Goal: Contribute content: Contribute content

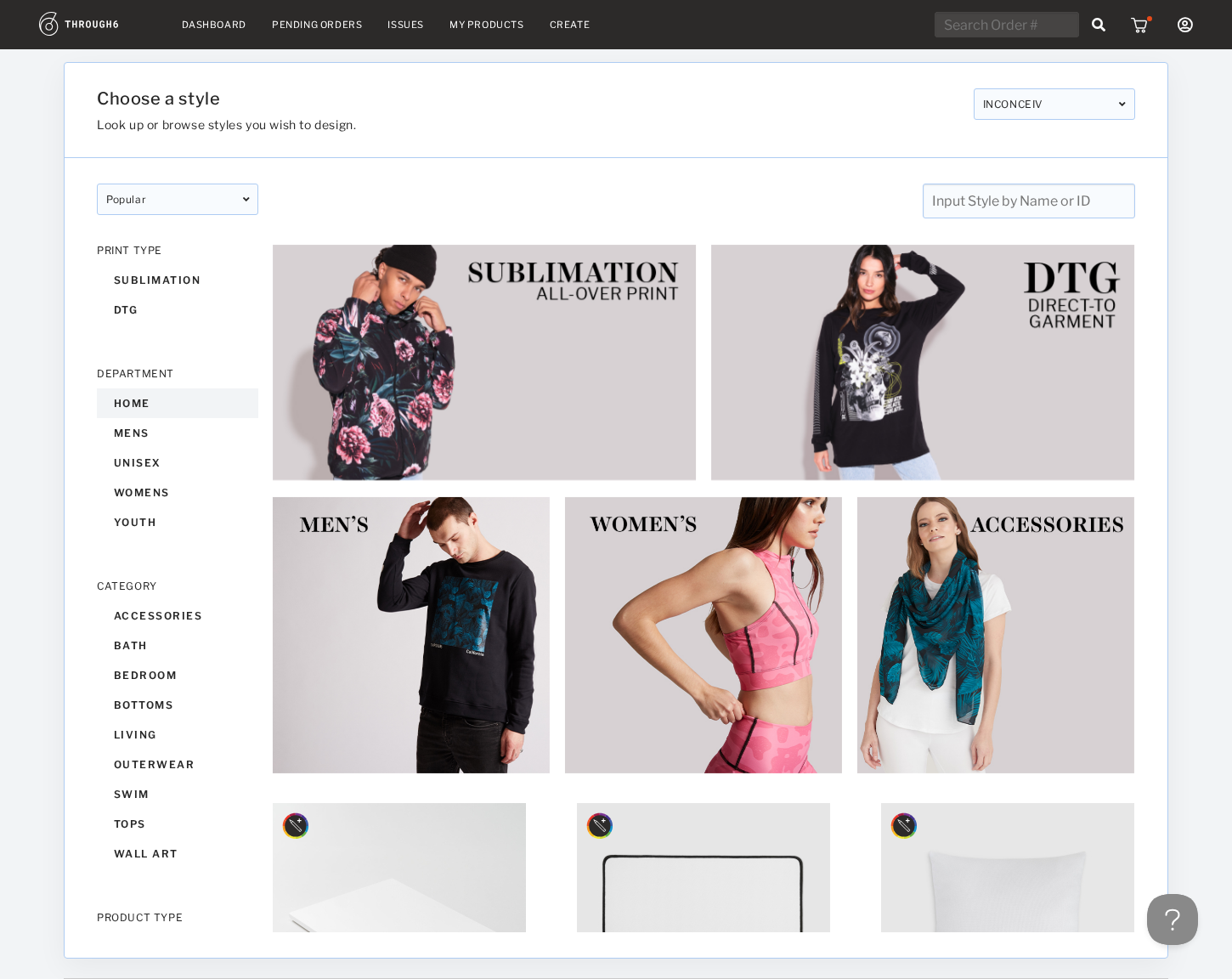
click at [154, 399] on div "home" at bounding box center [177, 403] width 161 height 30
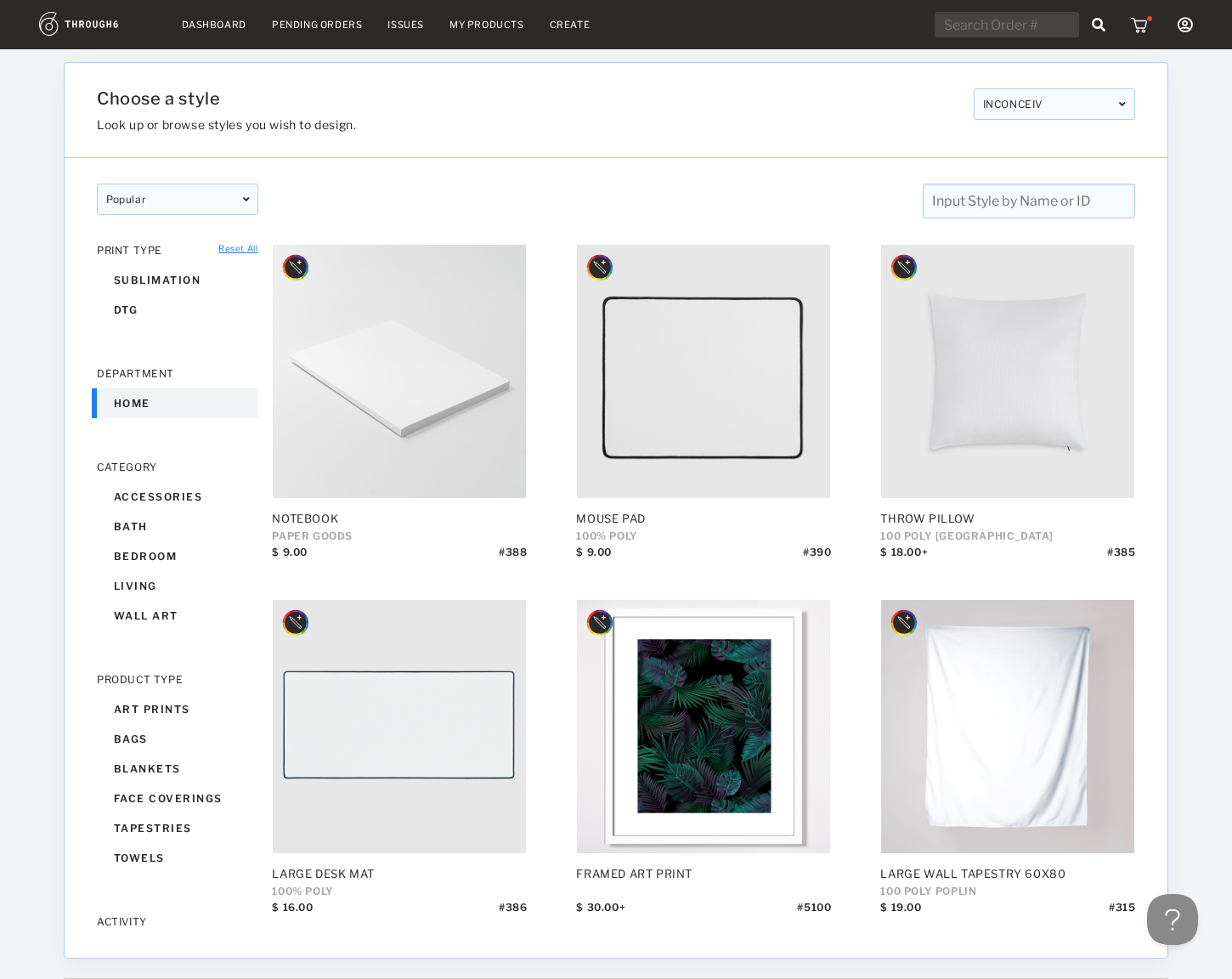
click at [323, 19] on div "Pending Orders" at bounding box center [317, 24] width 90 height 12
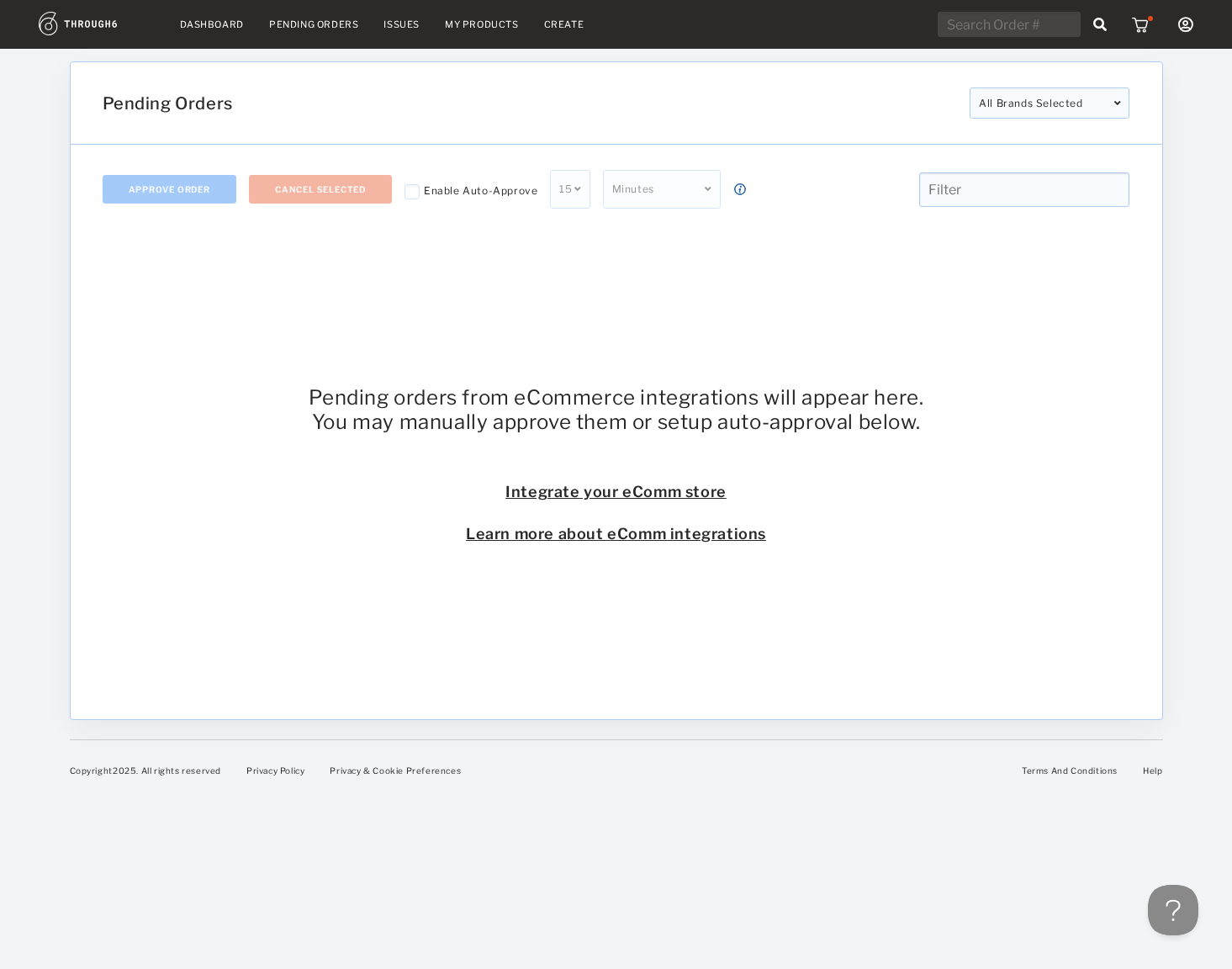
click at [200, 24] on link "Dashboard" at bounding box center [212, 24] width 64 height 12
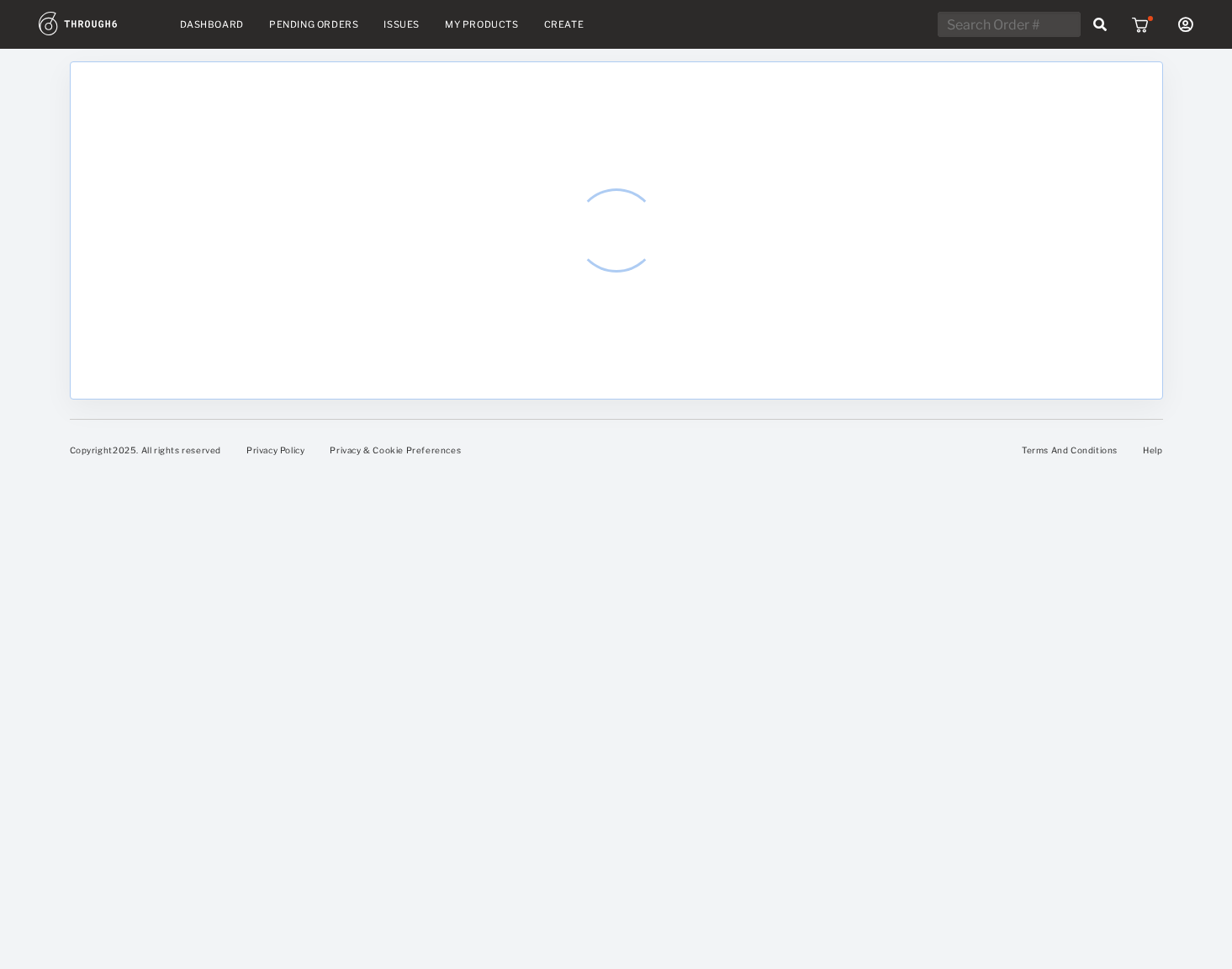
select select "8"
select select "2025"
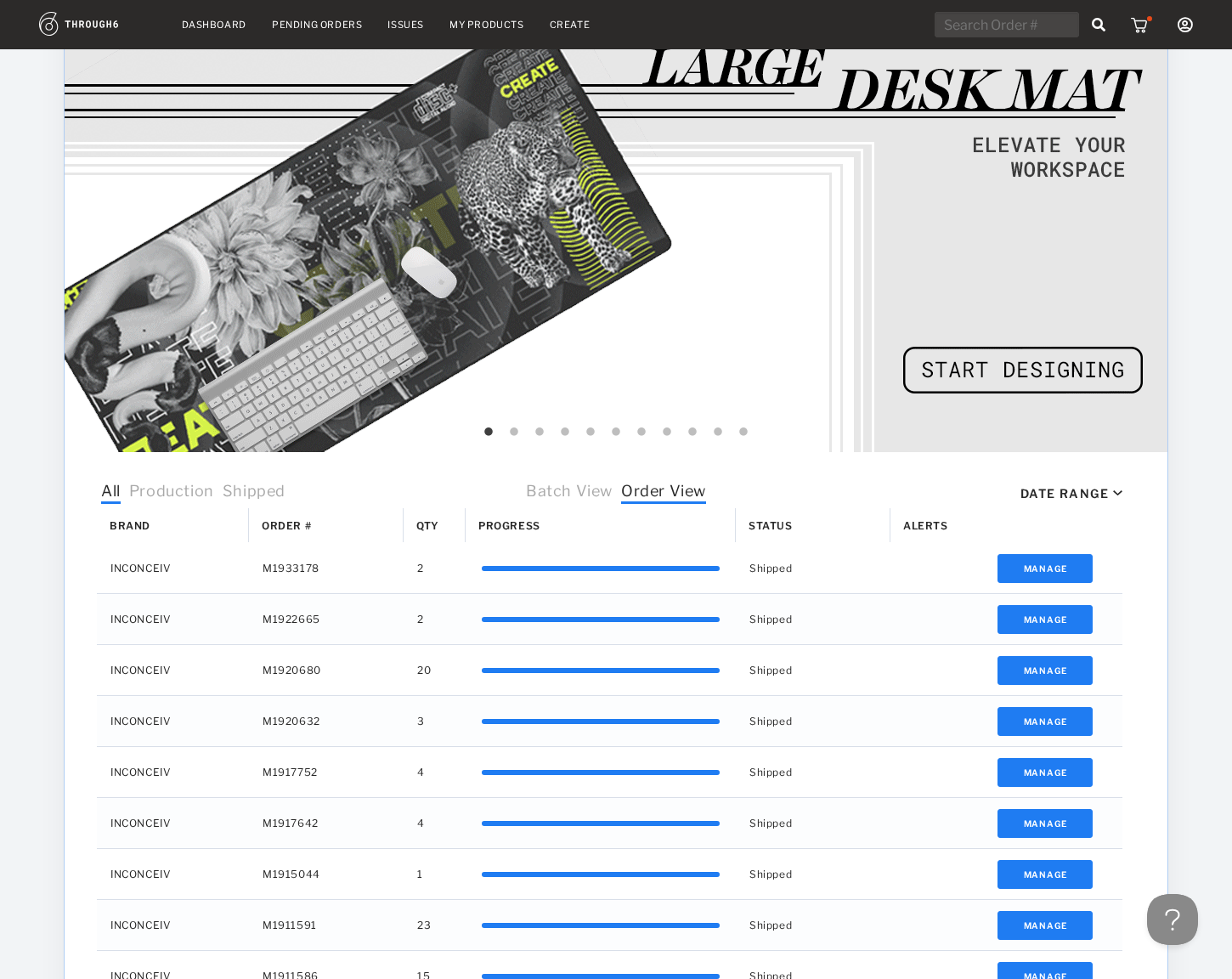
scroll to position [97, 0]
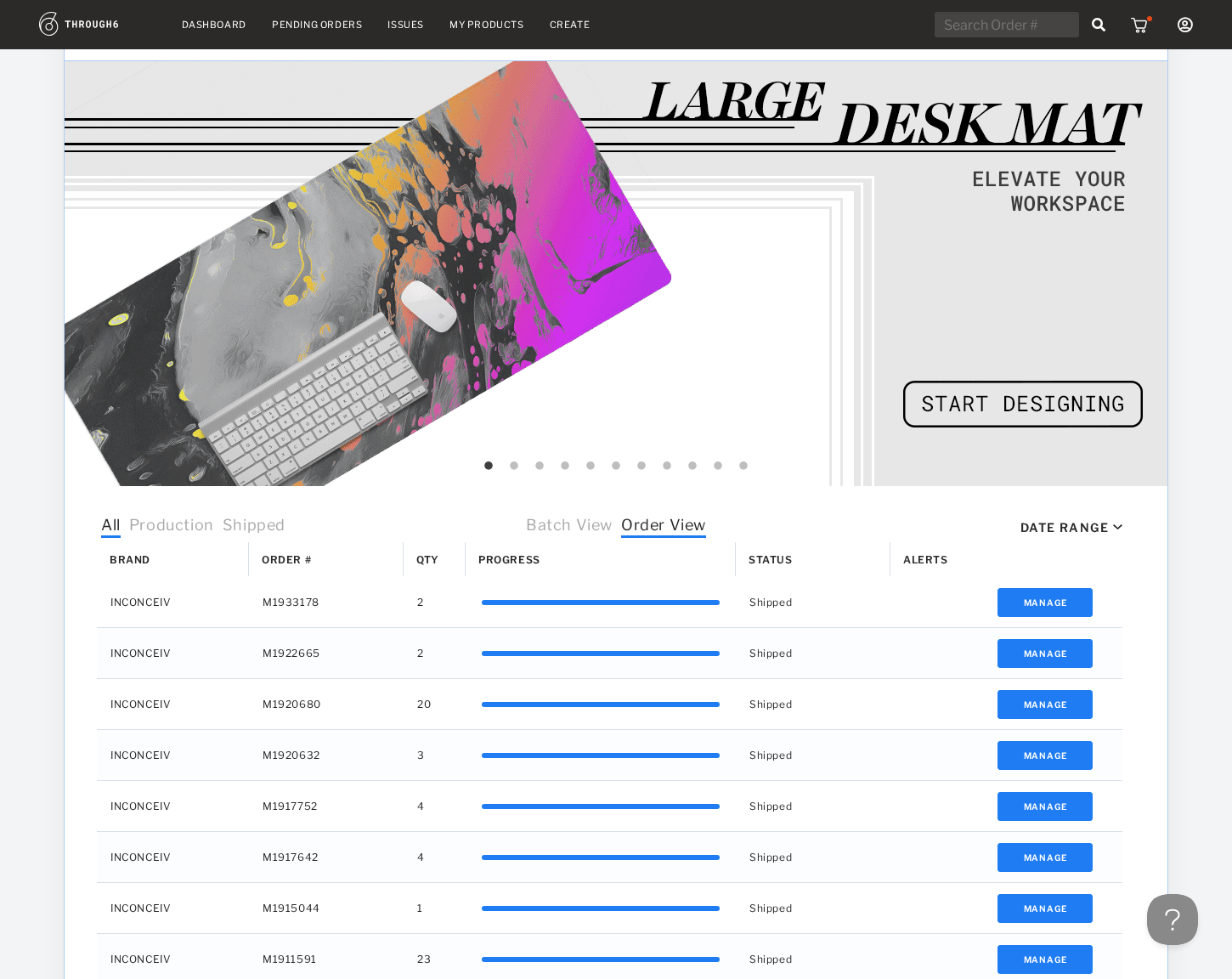
click at [488, 22] on link "My Products" at bounding box center [486, 24] width 74 height 12
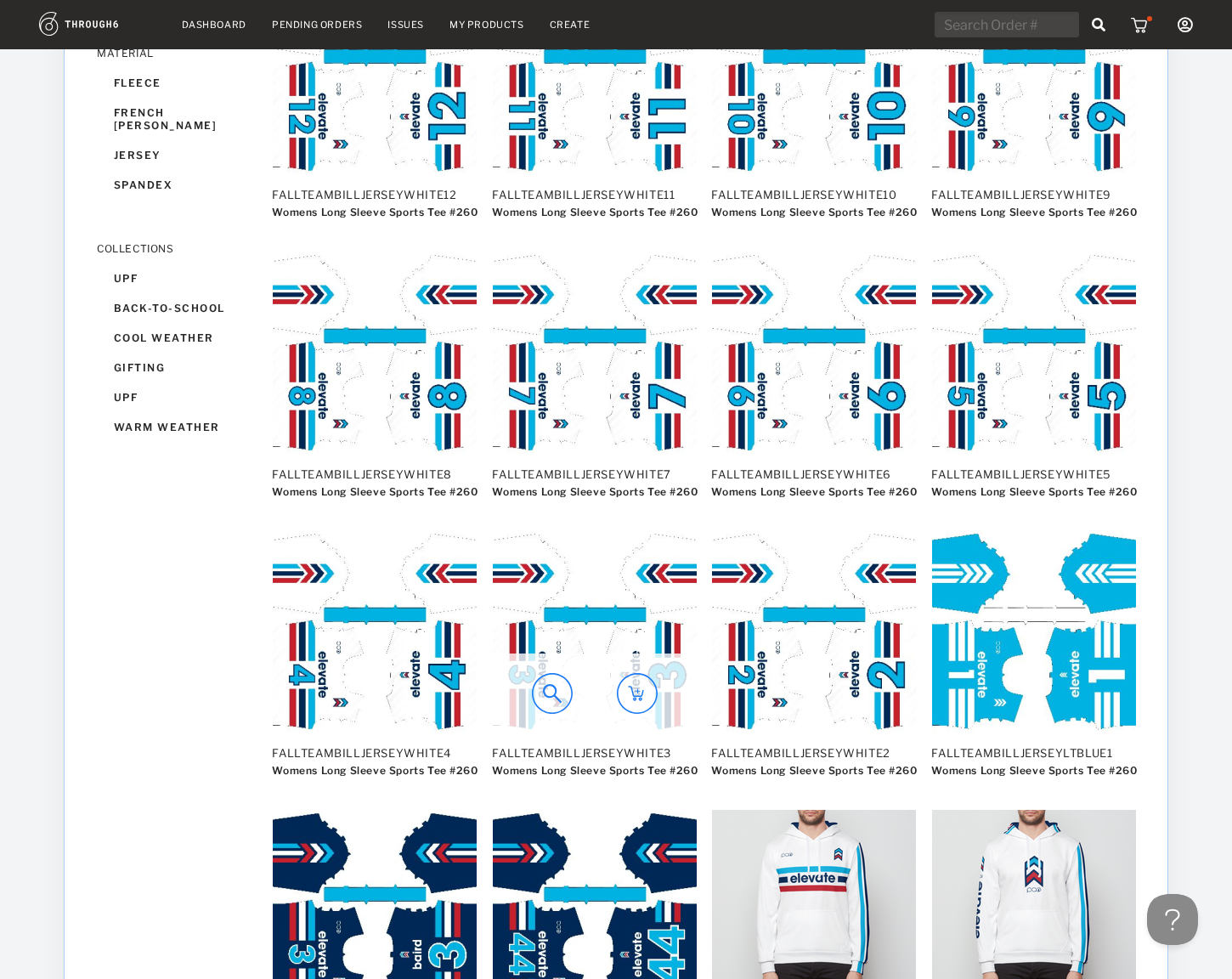
scroll to position [1473, 0]
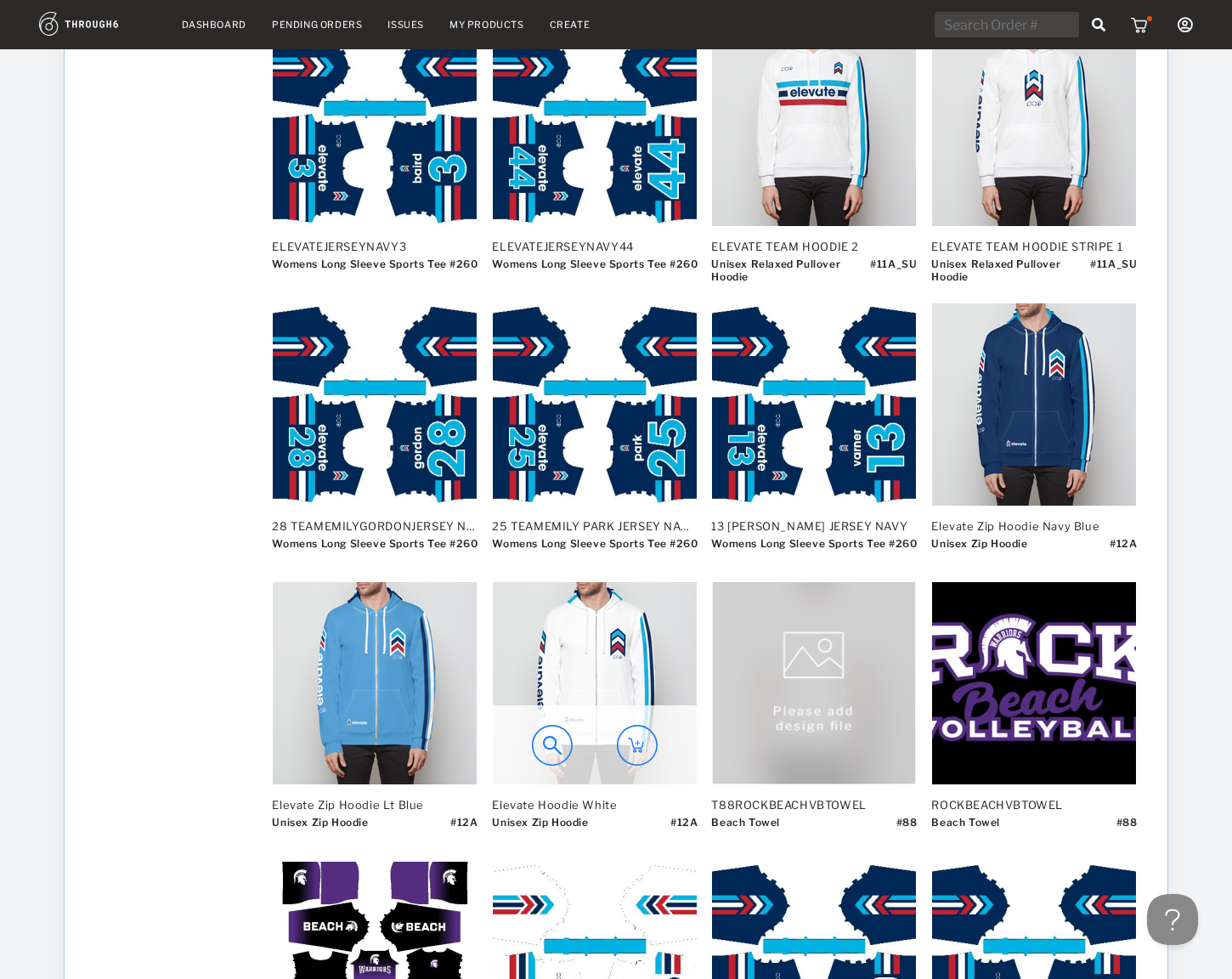
scroll to position [1697, 0]
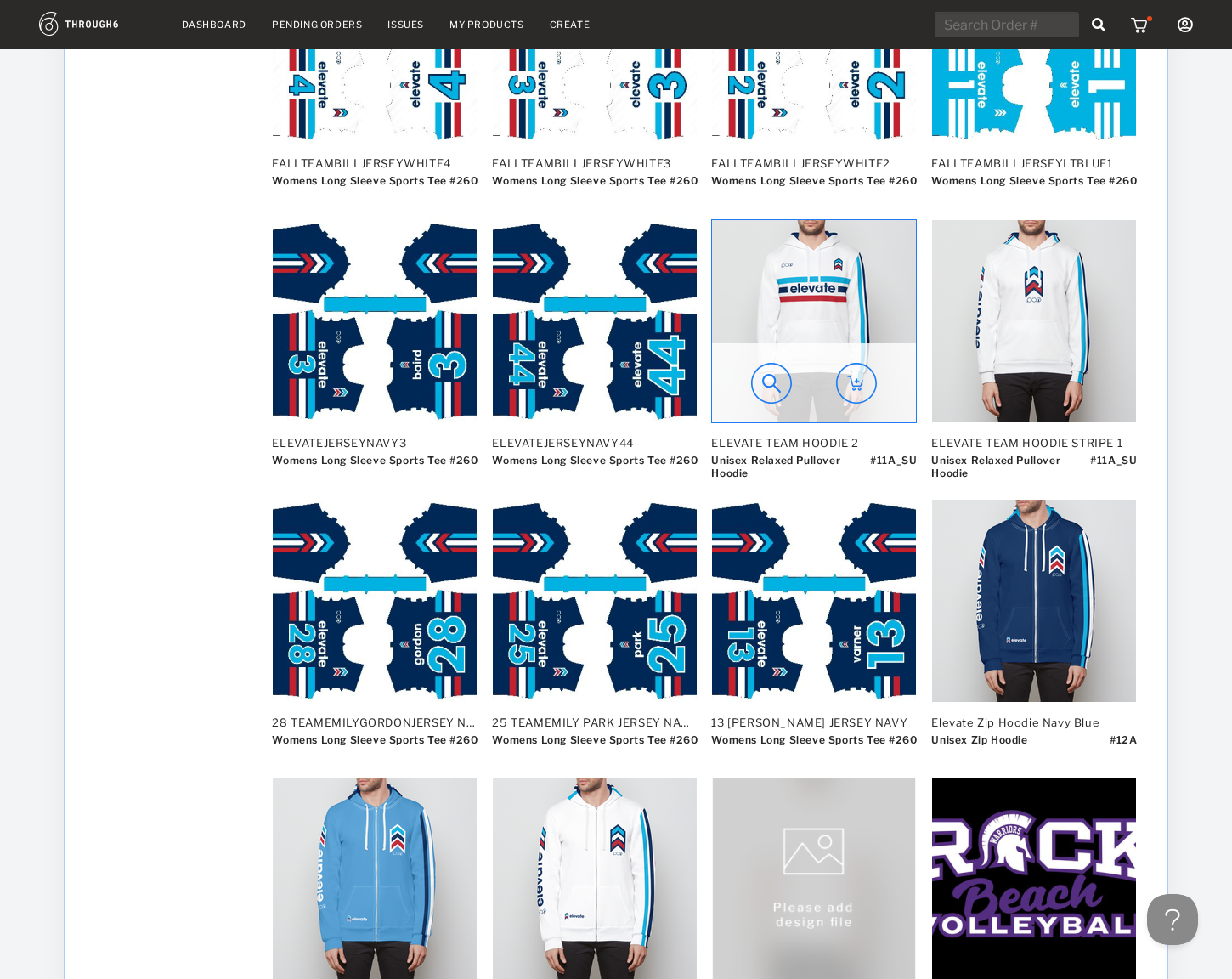
click at [811, 324] on img at bounding box center [813, 321] width 204 height 202
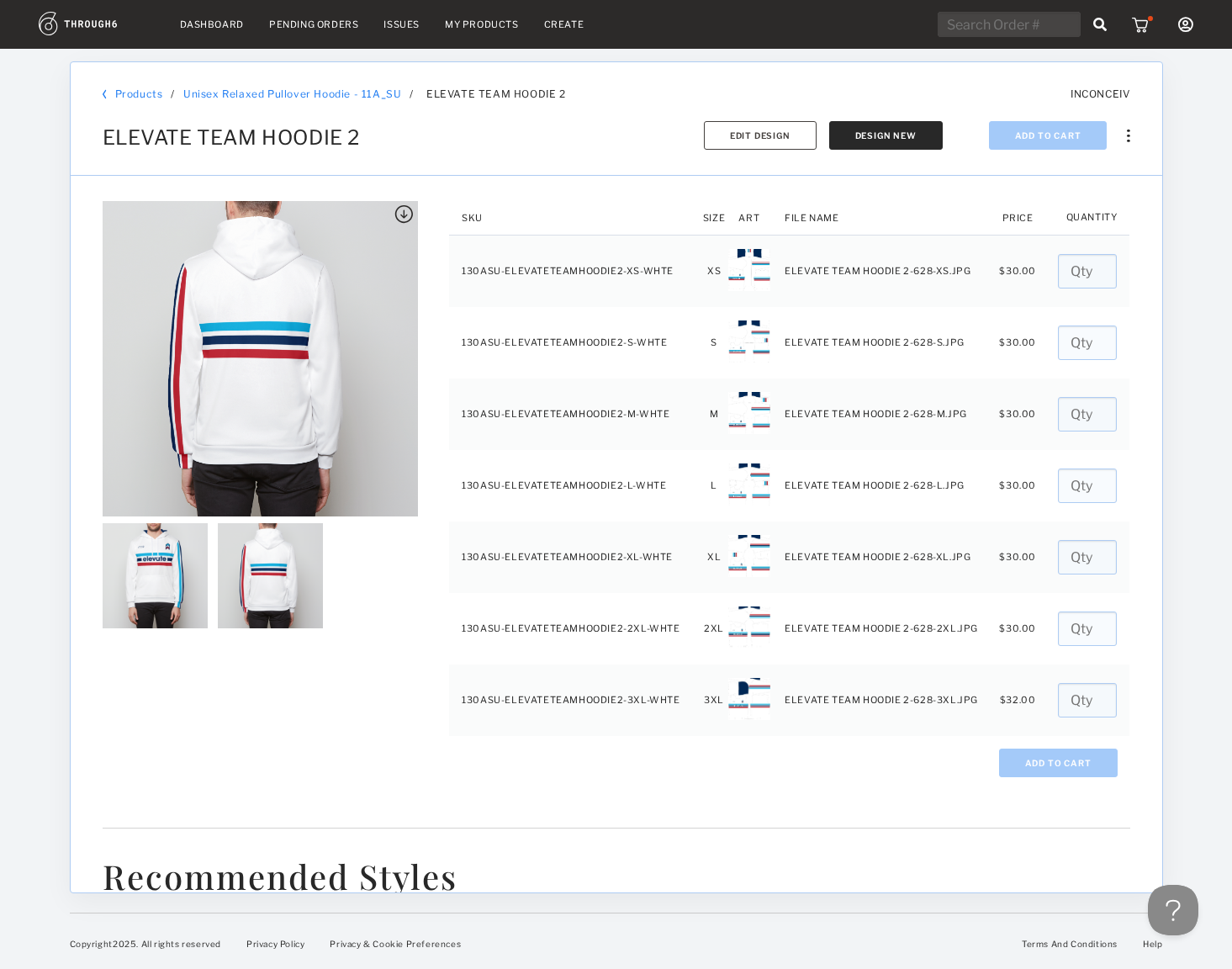
click at [270, 579] on img at bounding box center [270, 575] width 105 height 105
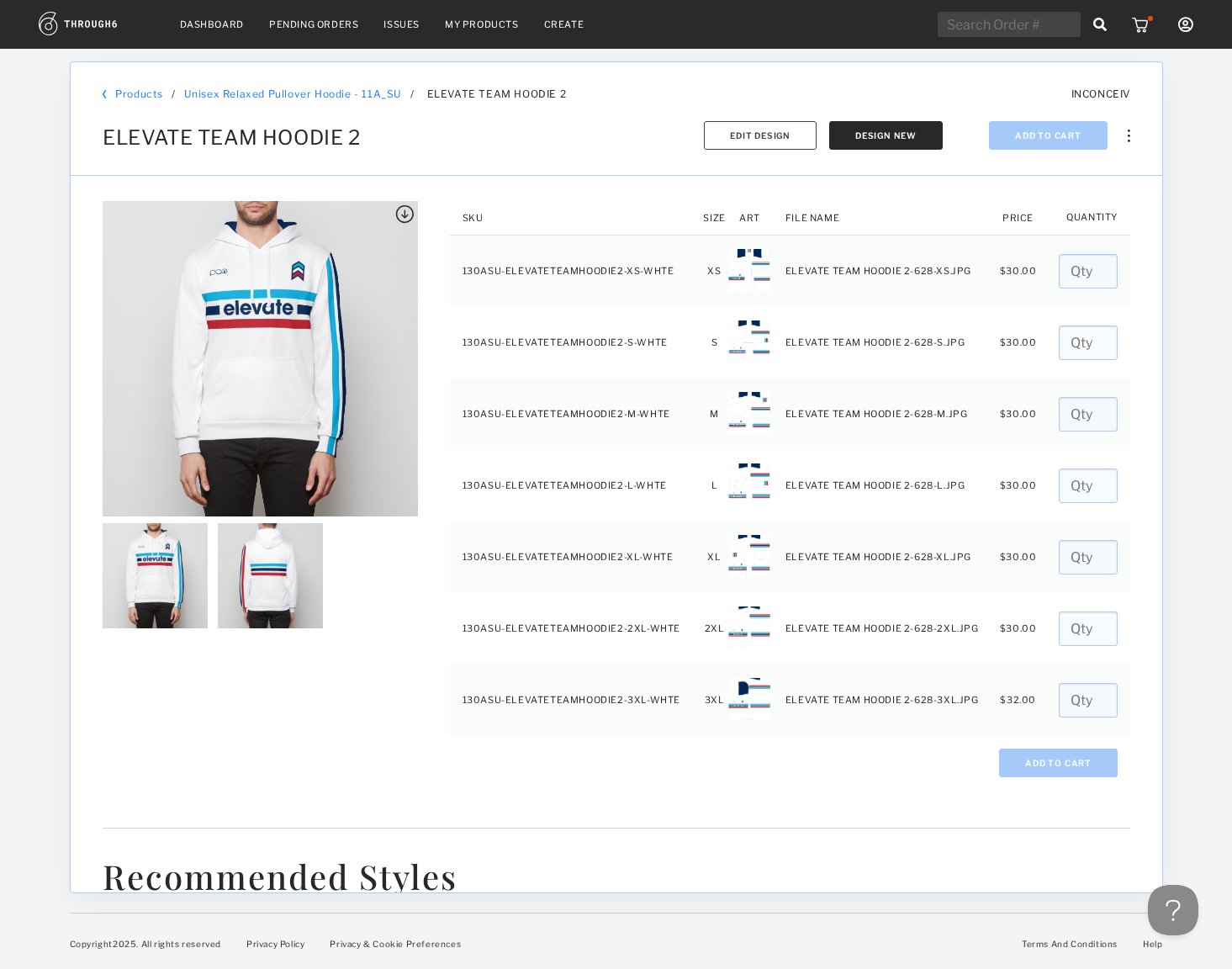
click at [1129, 138] on img at bounding box center [1128, 136] width 3 height 13
click at [586, 154] on div "Products / Unisex Relaxed Pullover Hoodie - 11A_SU Unisex Relaxed Pullover Hood…" at bounding box center [616, 119] width 1091 height 114
click at [226, 28] on link "Dashboard" at bounding box center [212, 24] width 64 height 12
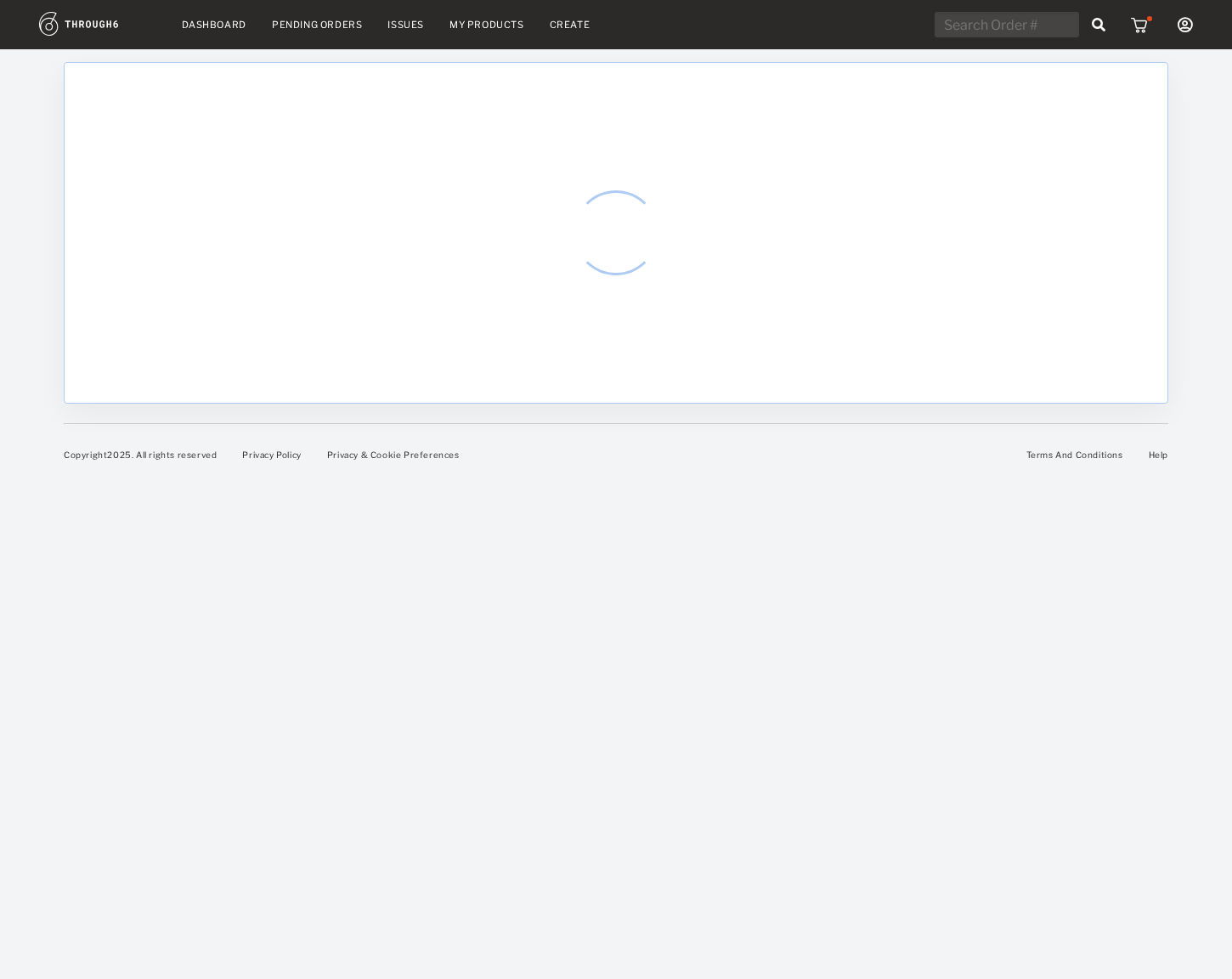
select select "8"
select select "2025"
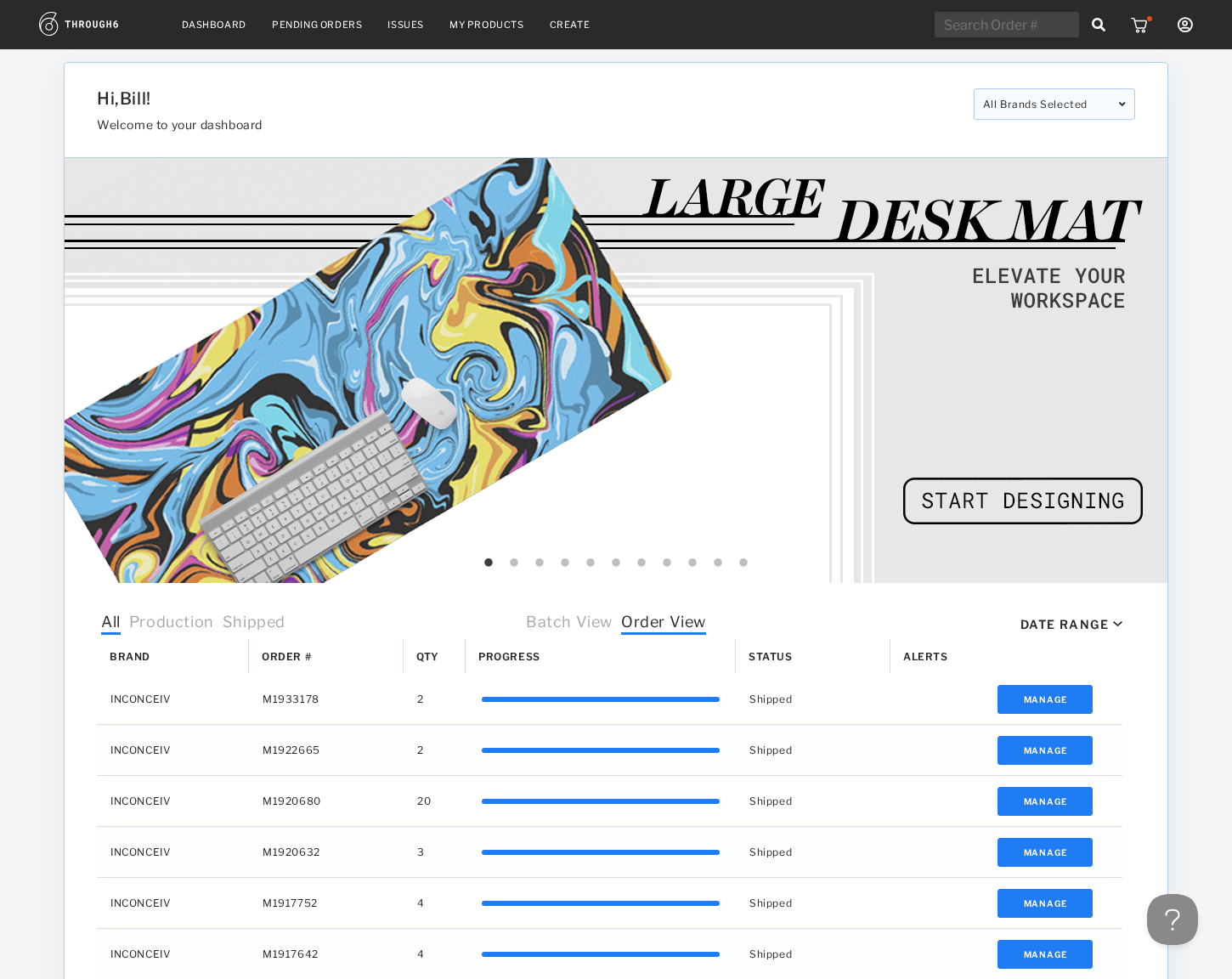
click at [481, 32] on nav "Dashboard Pending Orders Issues My Products Create My Account Brands Create New…" at bounding box center [616, 25] width 1154 height 26
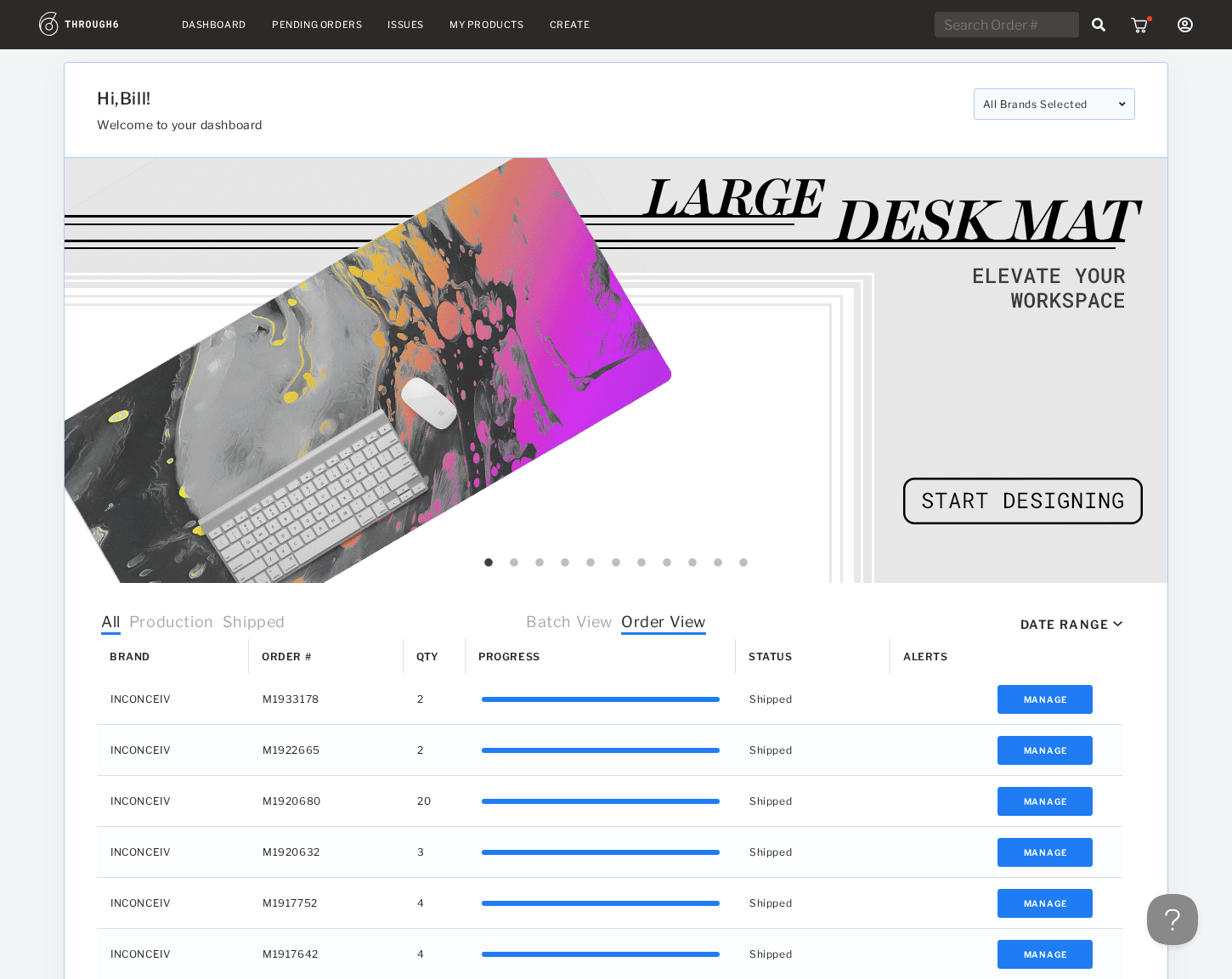
click at [481, 31] on nav "Dashboard Pending Orders Issues My Products Create My Account Brands Create New…" at bounding box center [616, 25] width 1154 height 26
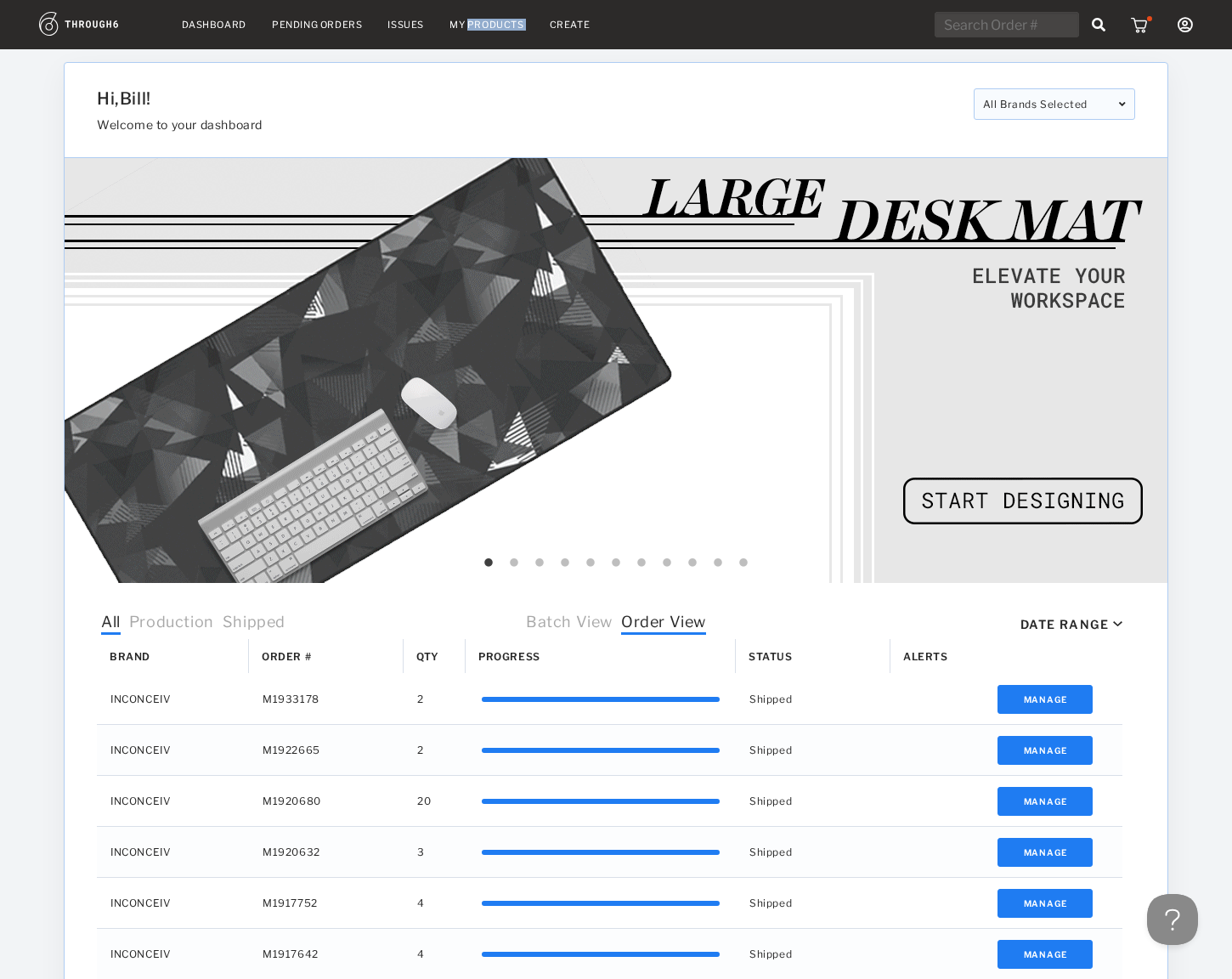
click at [481, 30] on nav "Dashboard Pending Orders Issues My Products Create My Account Brands Create New…" at bounding box center [616, 25] width 1154 height 26
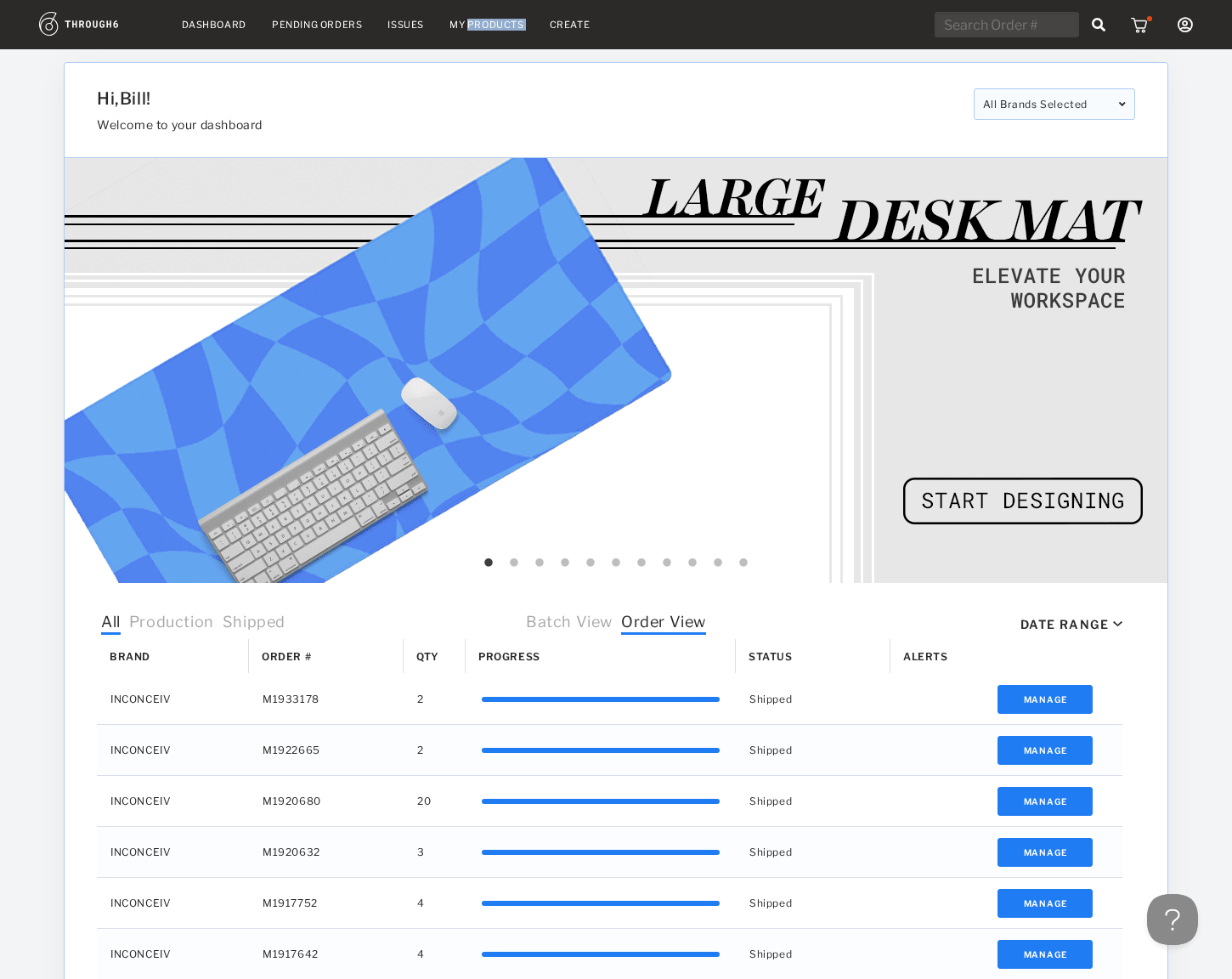
click at [469, 23] on link "My Products" at bounding box center [486, 24] width 74 height 12
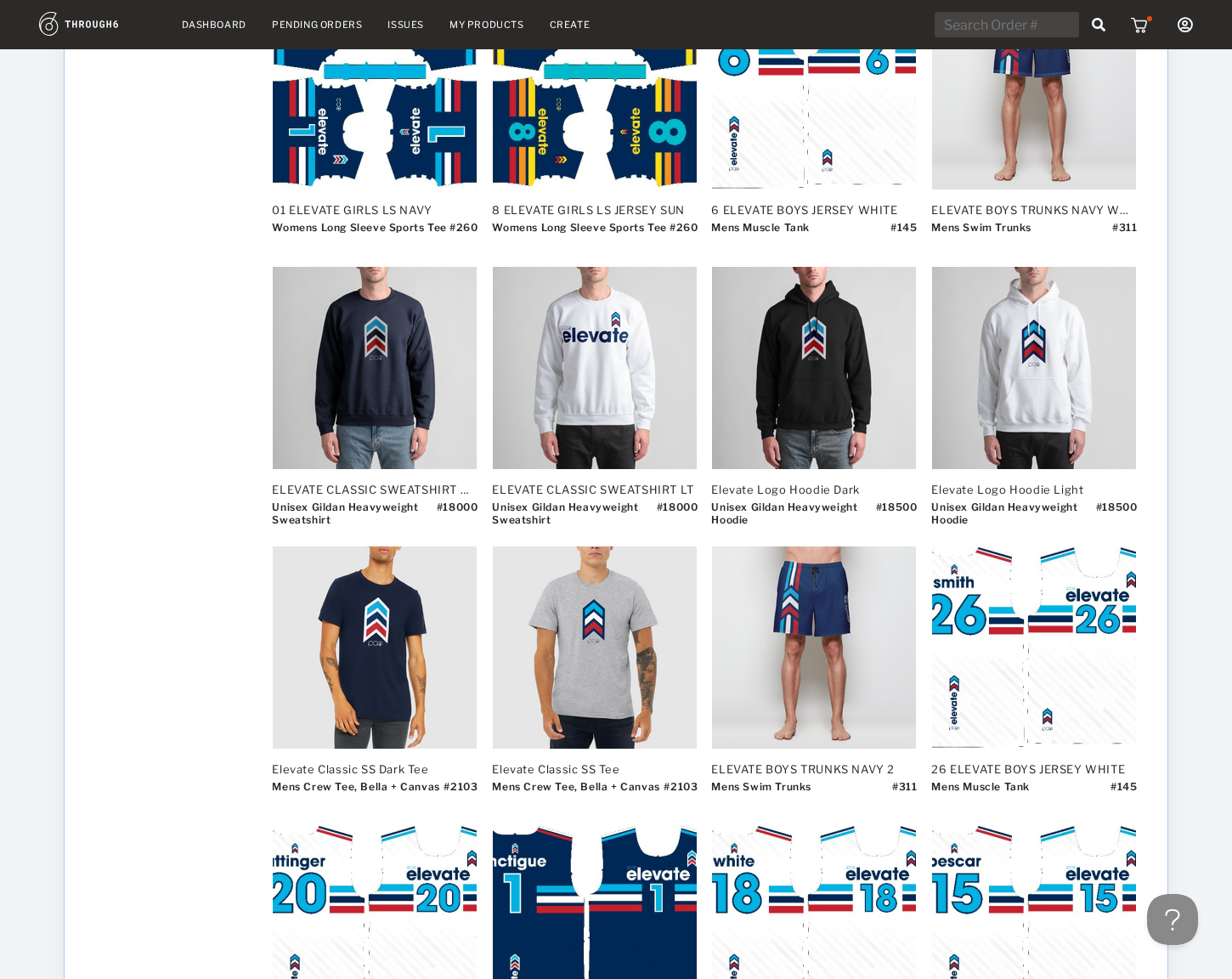
scroll to position [8606, 0]
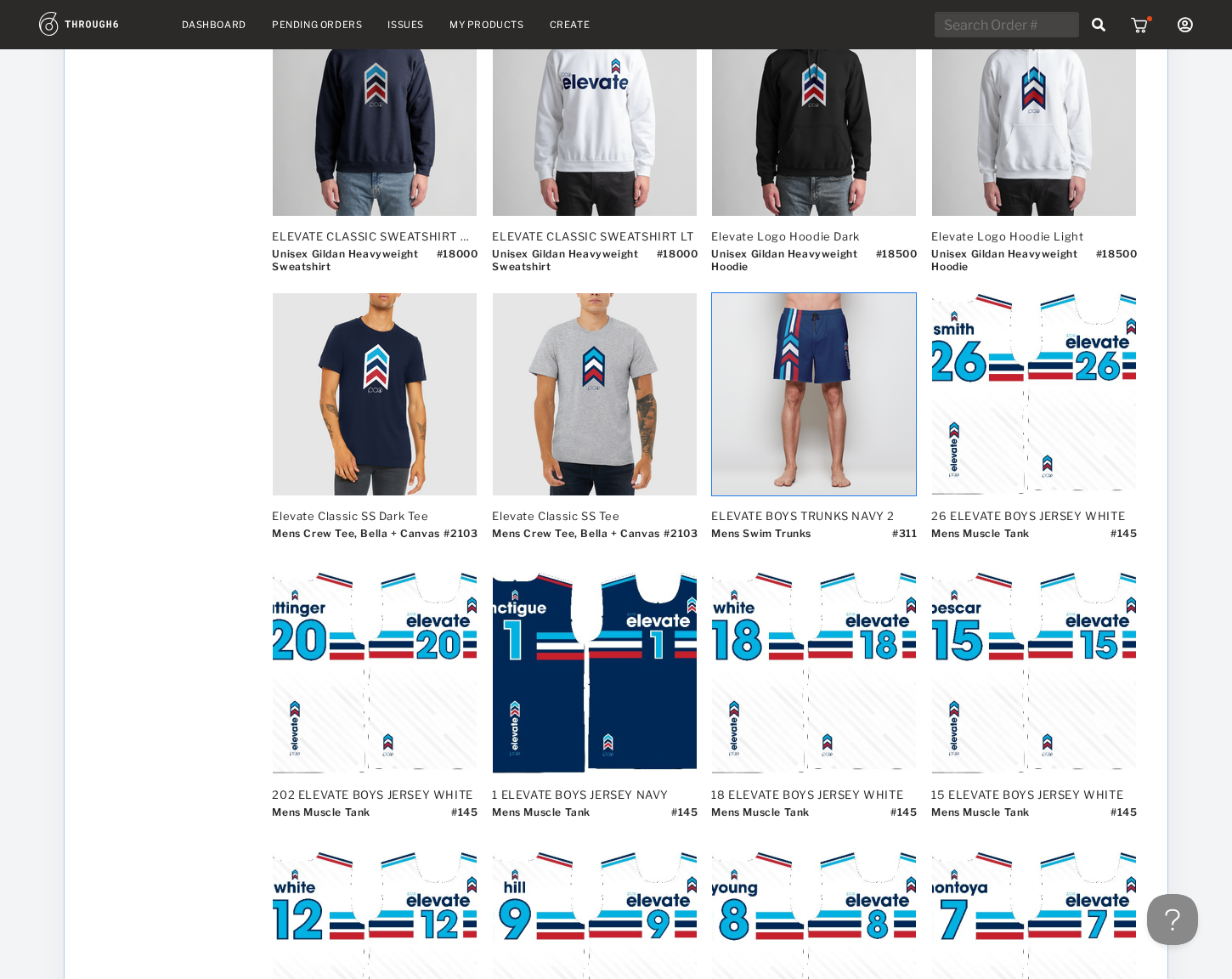
click at [812, 352] on img at bounding box center [813, 393] width 204 height 202
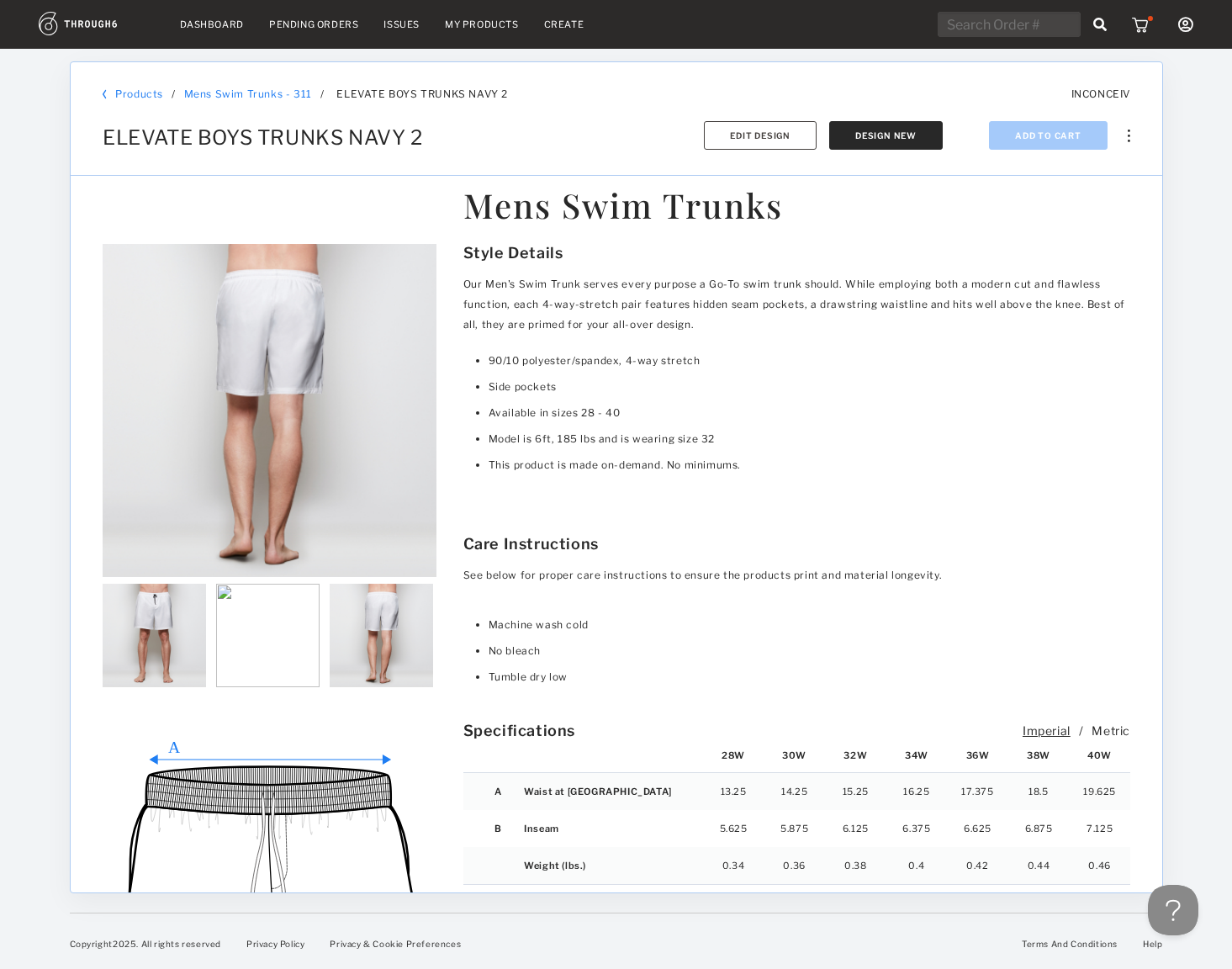
scroll to position [1268, 0]
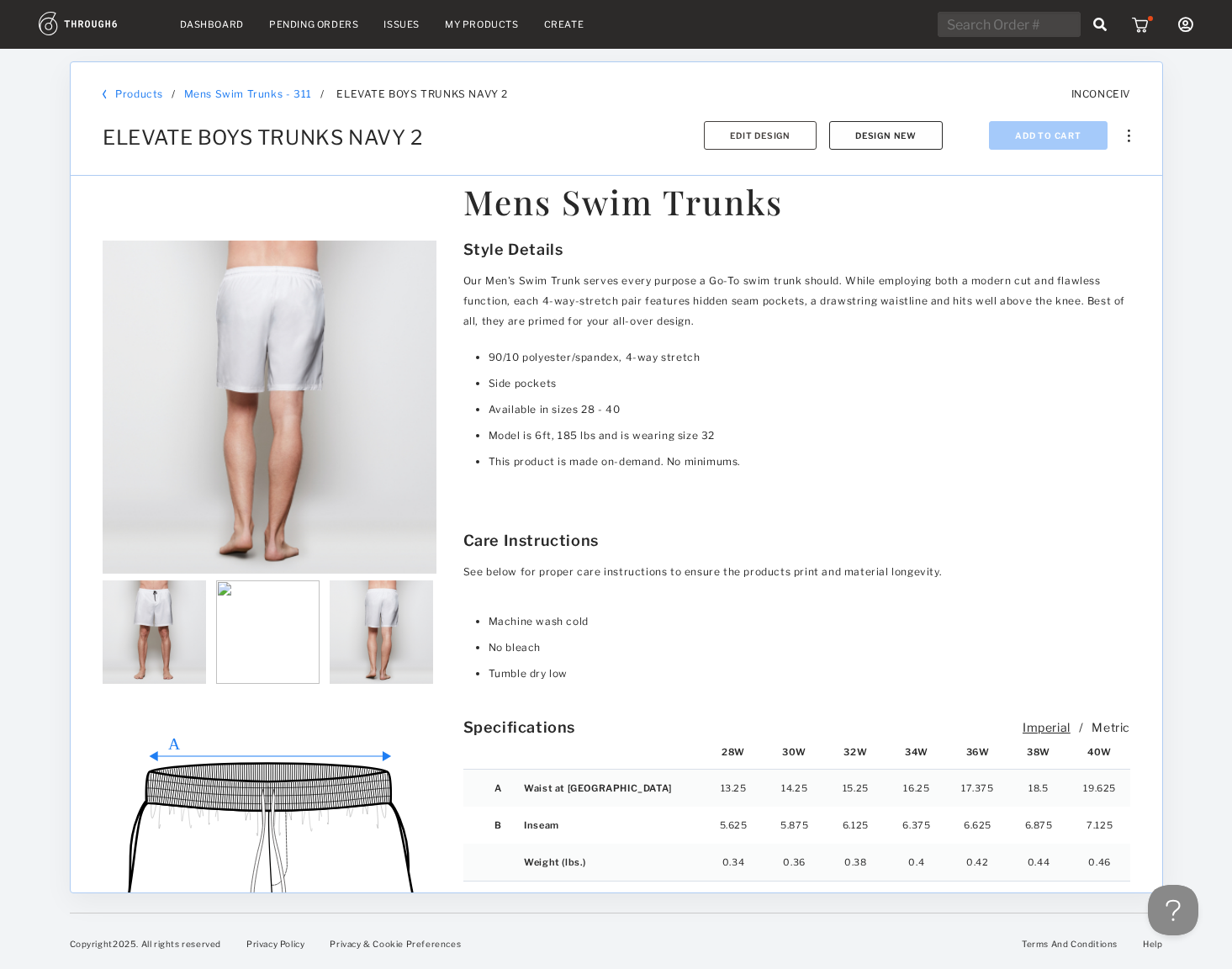
click at [859, 128] on button "Design New" at bounding box center [886, 135] width 114 height 29
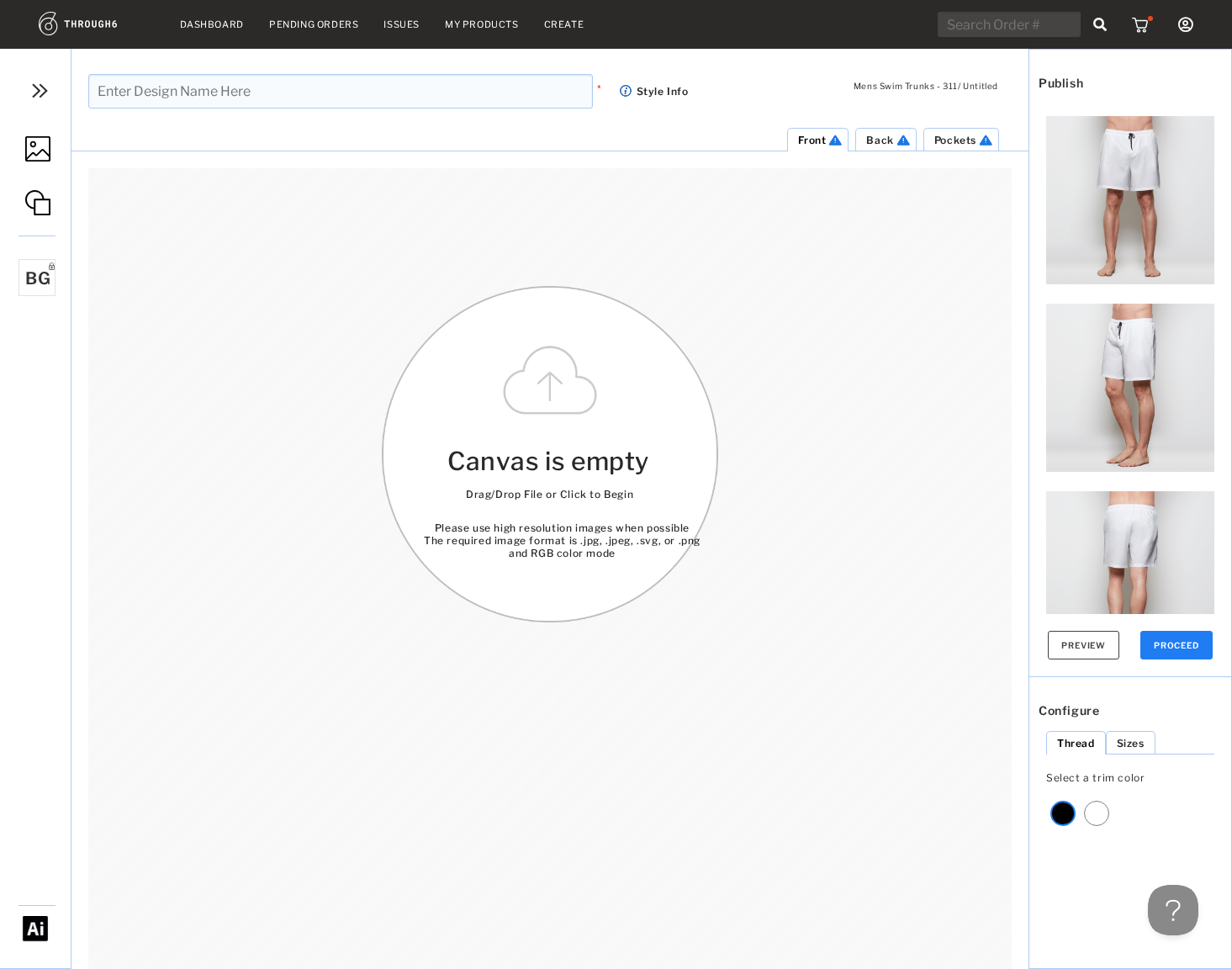
click at [38, 266] on div "BG" at bounding box center [37, 278] width 37 height 37
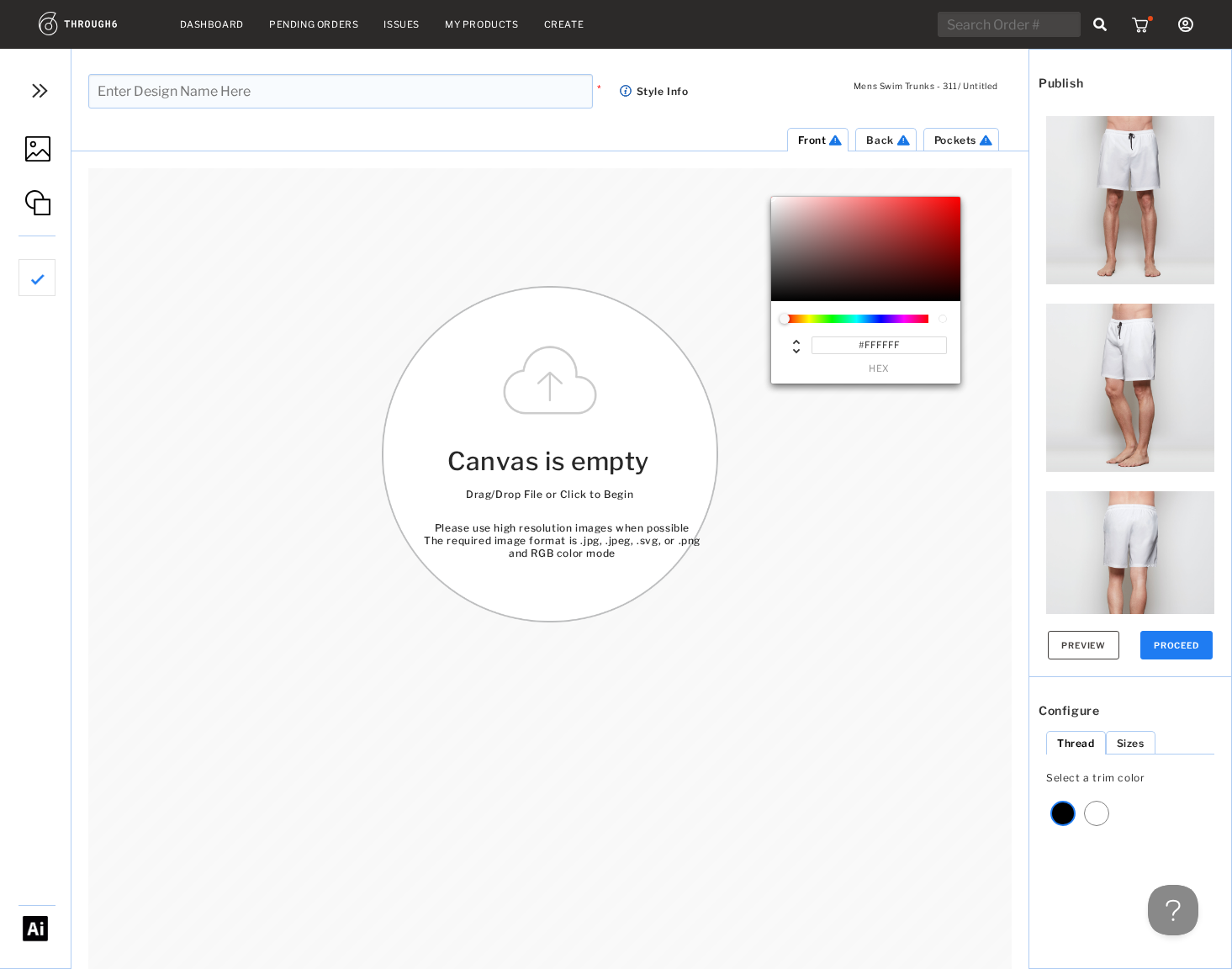
click at [36, 165] on link at bounding box center [35, 150] width 71 height 79
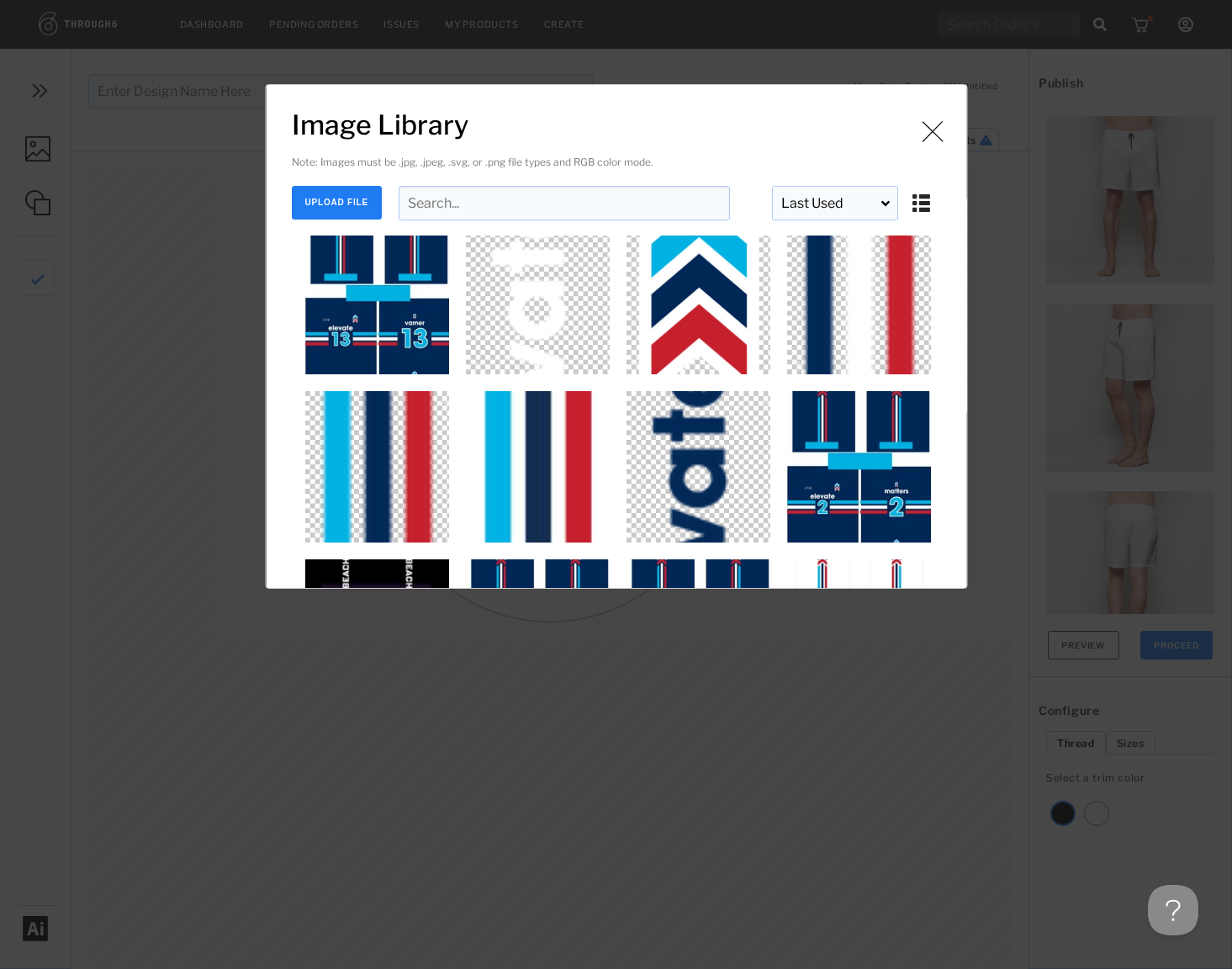
scroll to position [1672, 0]
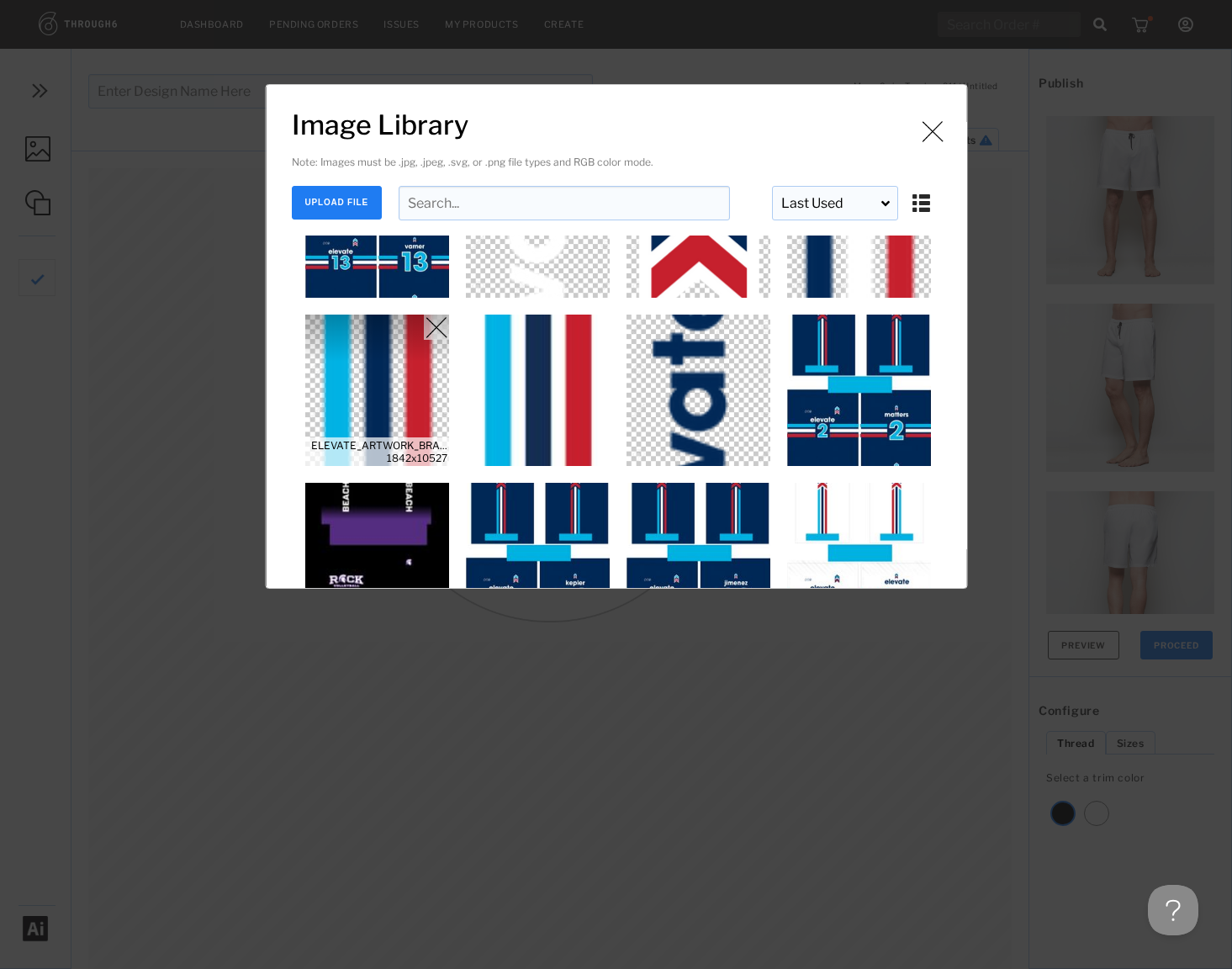
click at [371, 399] on img "Image Library" at bounding box center [376, 390] width 151 height 151
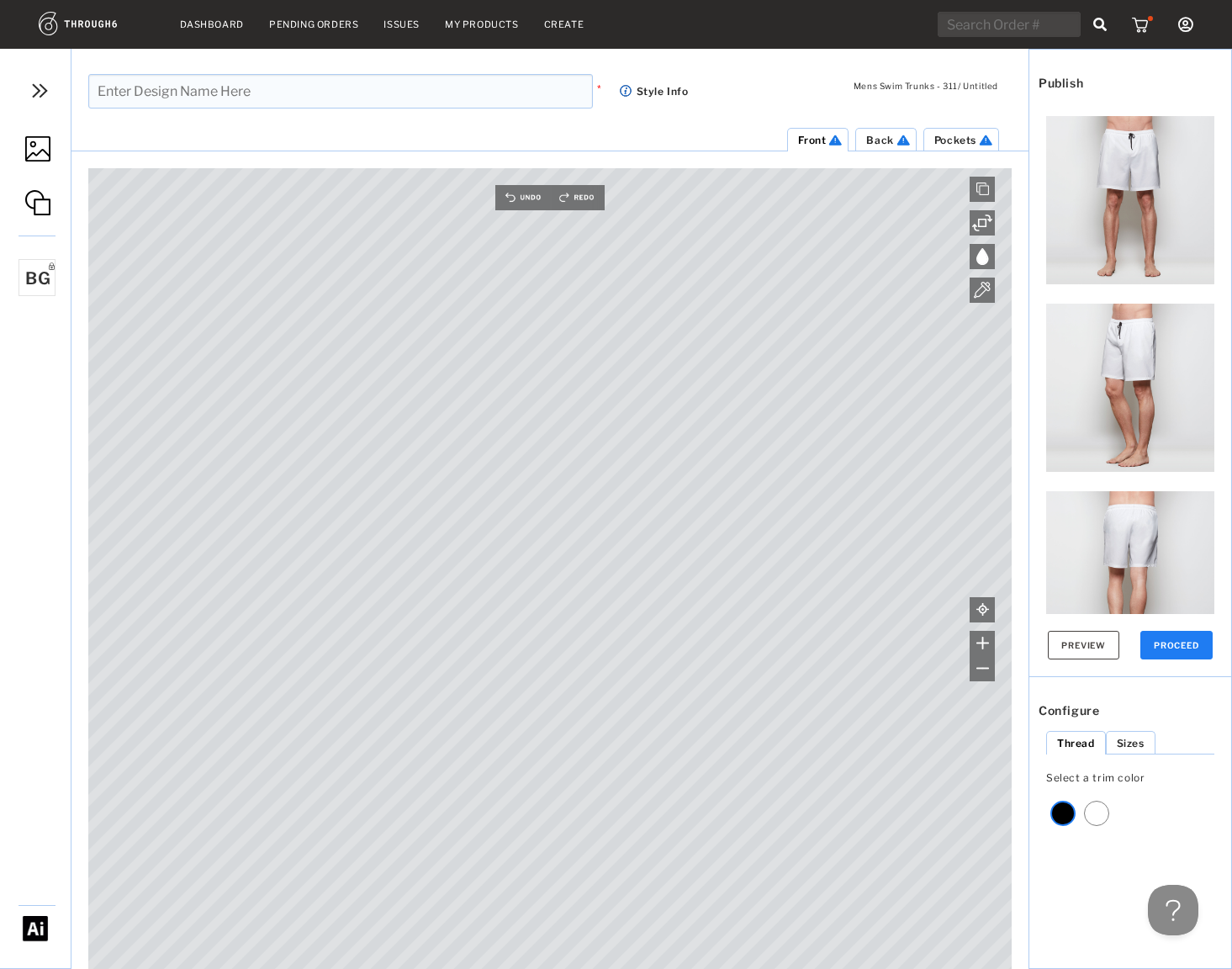
click at [30, 142] on img at bounding box center [37, 148] width 25 height 25
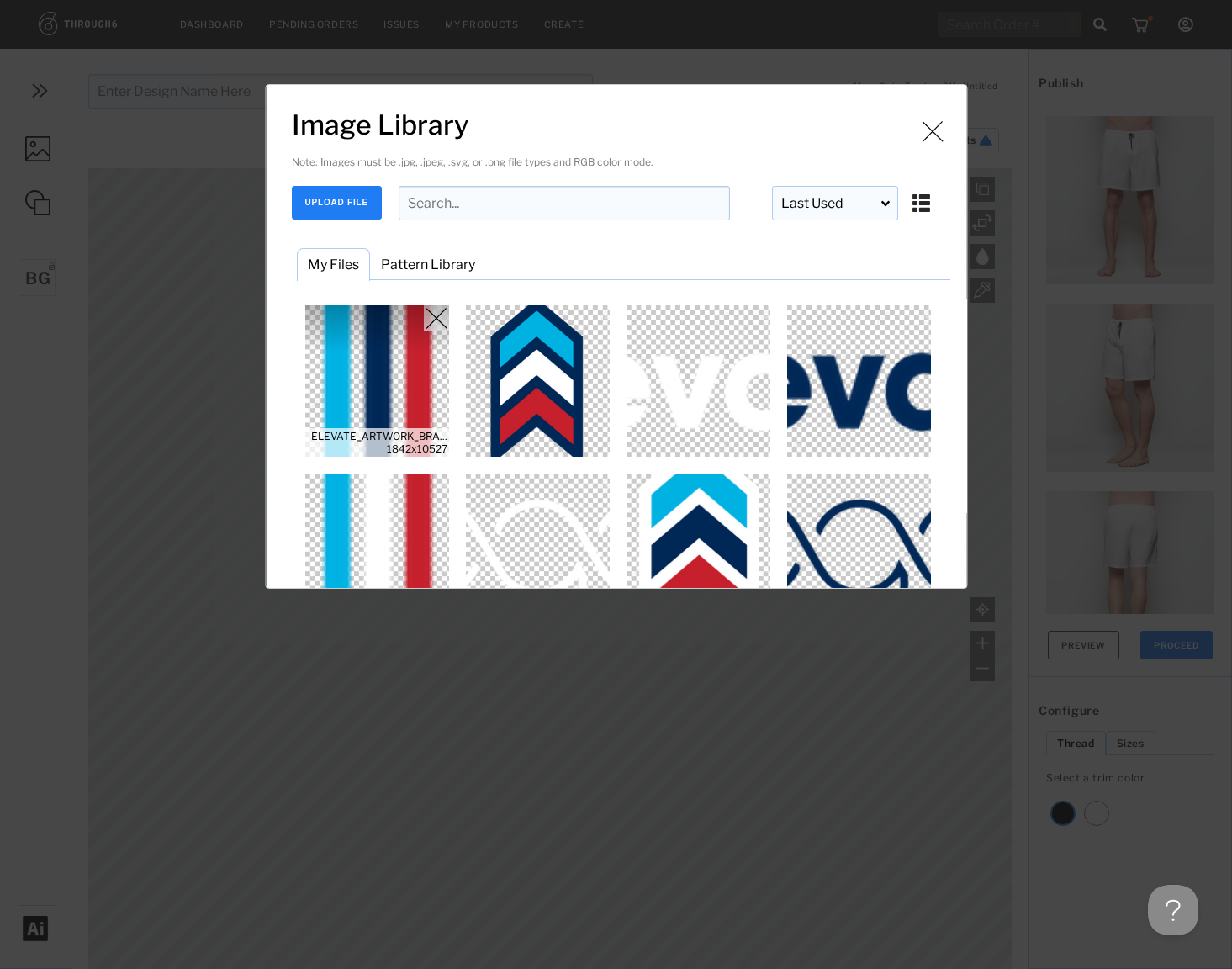
click at [382, 343] on img "Image Library" at bounding box center [376, 381] width 151 height 151
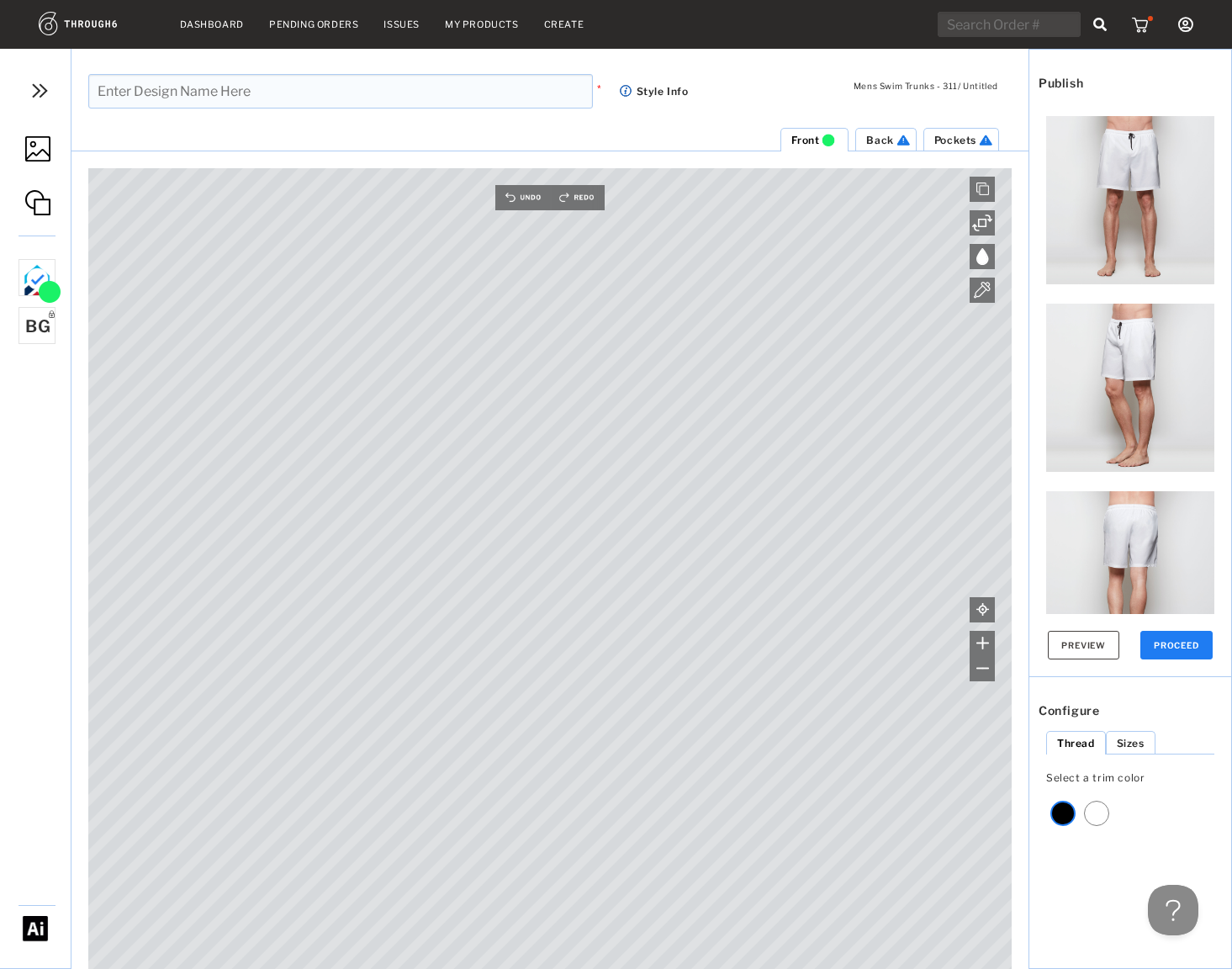
click at [41, 206] on img at bounding box center [37, 202] width 25 height 25
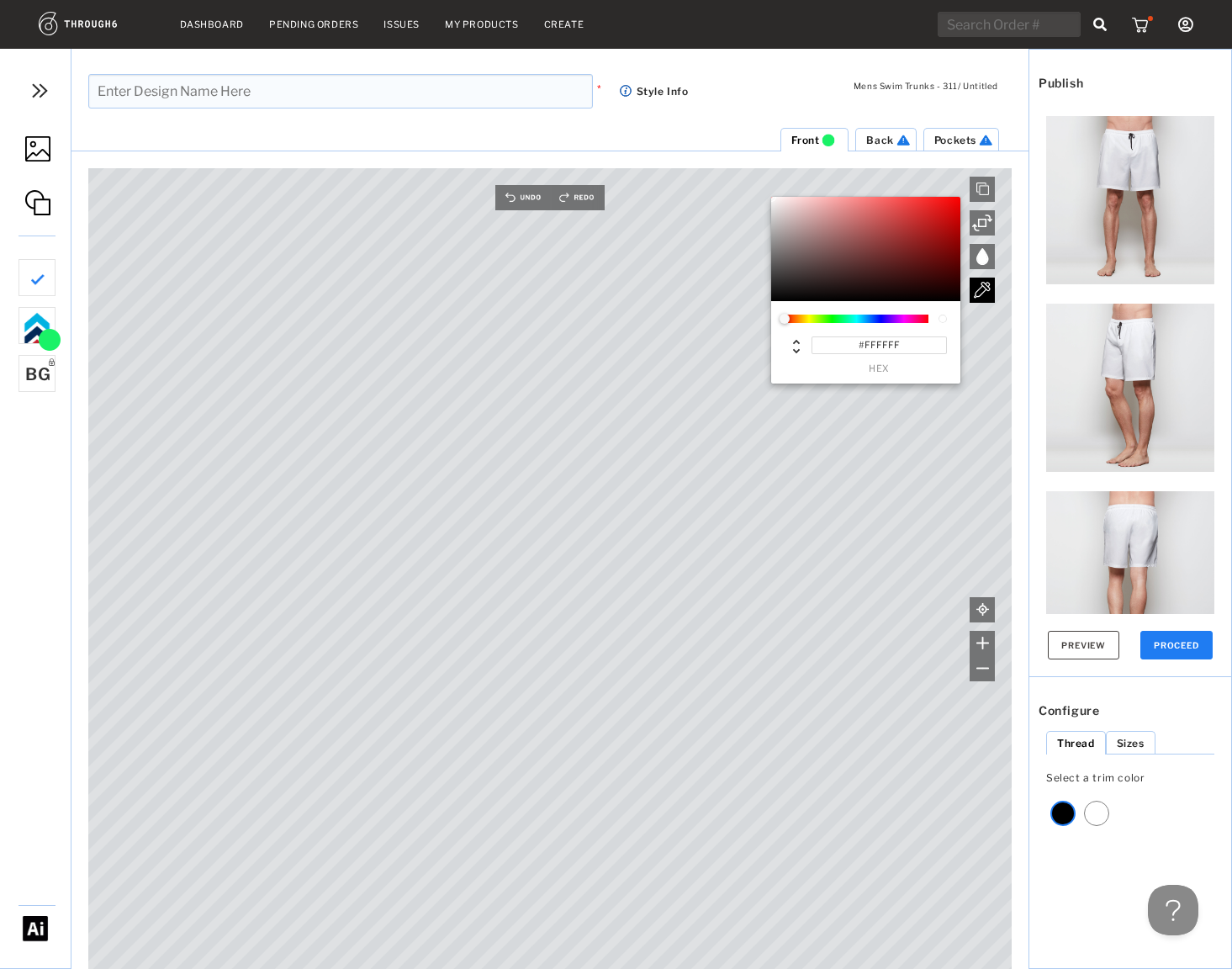
click at [979, 293] on img at bounding box center [982, 290] width 17 height 17
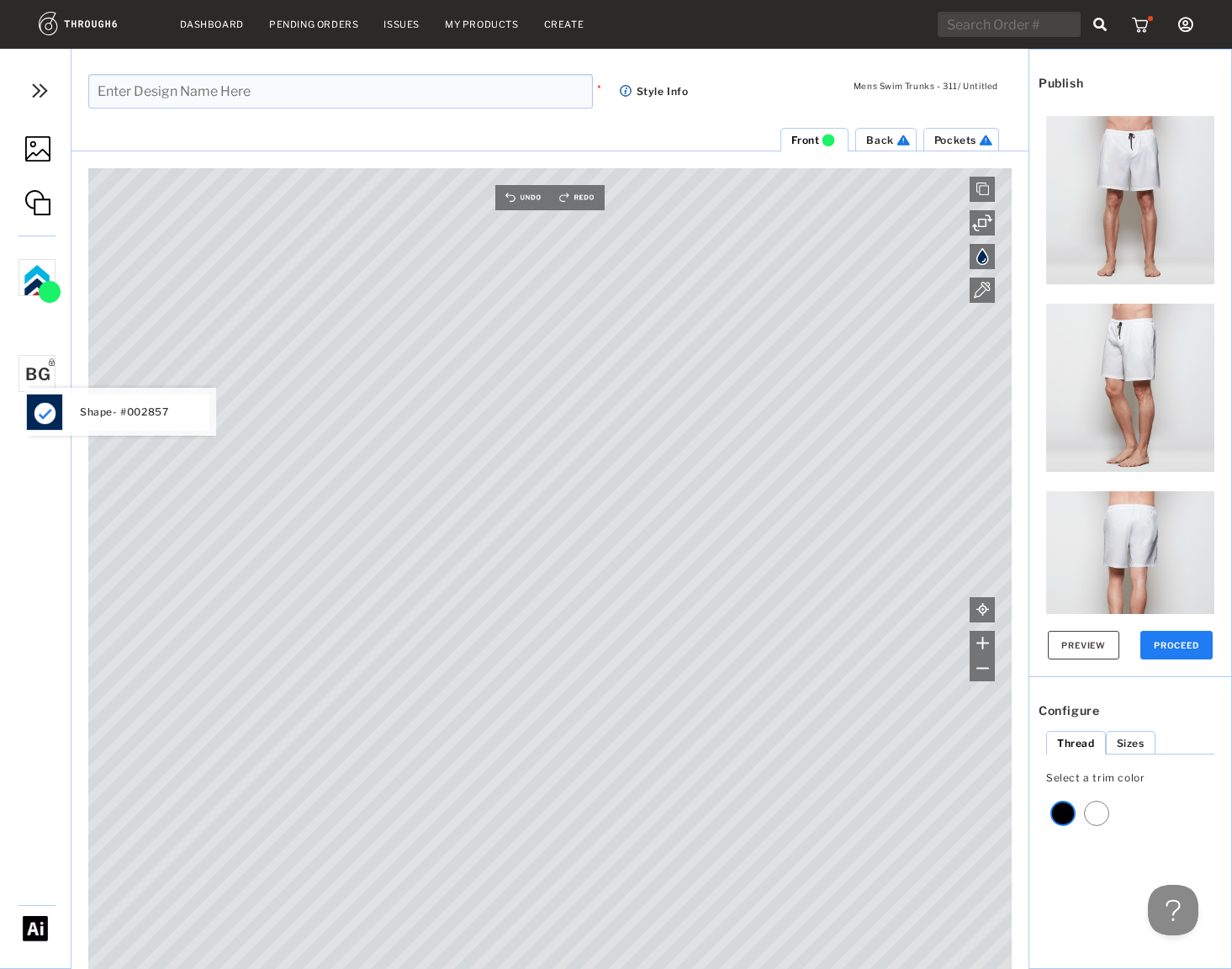
drag, startPoint x: 25, startPoint y: 285, endPoint x: 33, endPoint y: 420, distance: 135.2
click at [41, 198] on img at bounding box center [37, 202] width 25 height 25
click at [39, 157] on img at bounding box center [37, 148] width 25 height 25
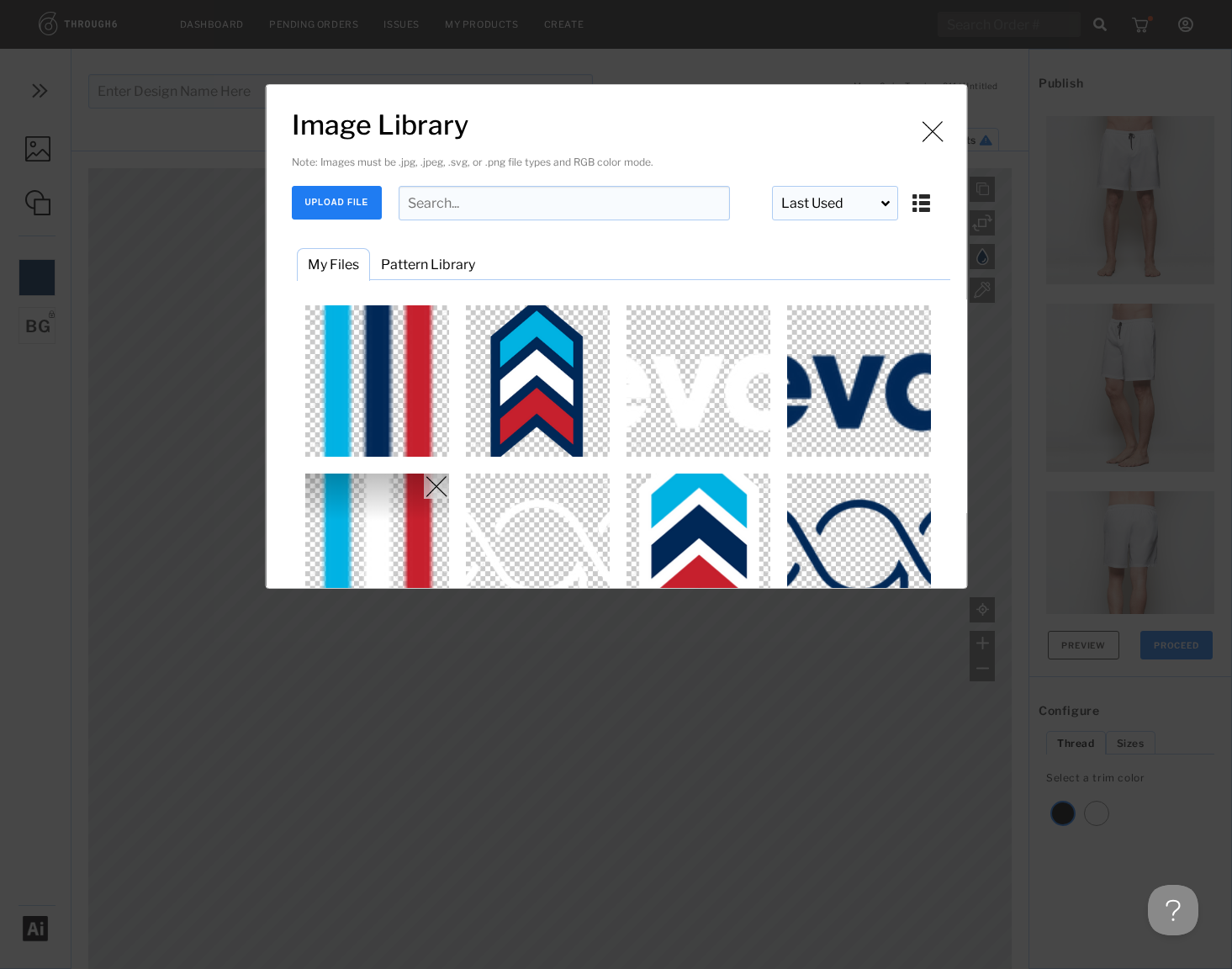
click at [387, 533] on img "Image Library" at bounding box center [376, 549] width 151 height 151
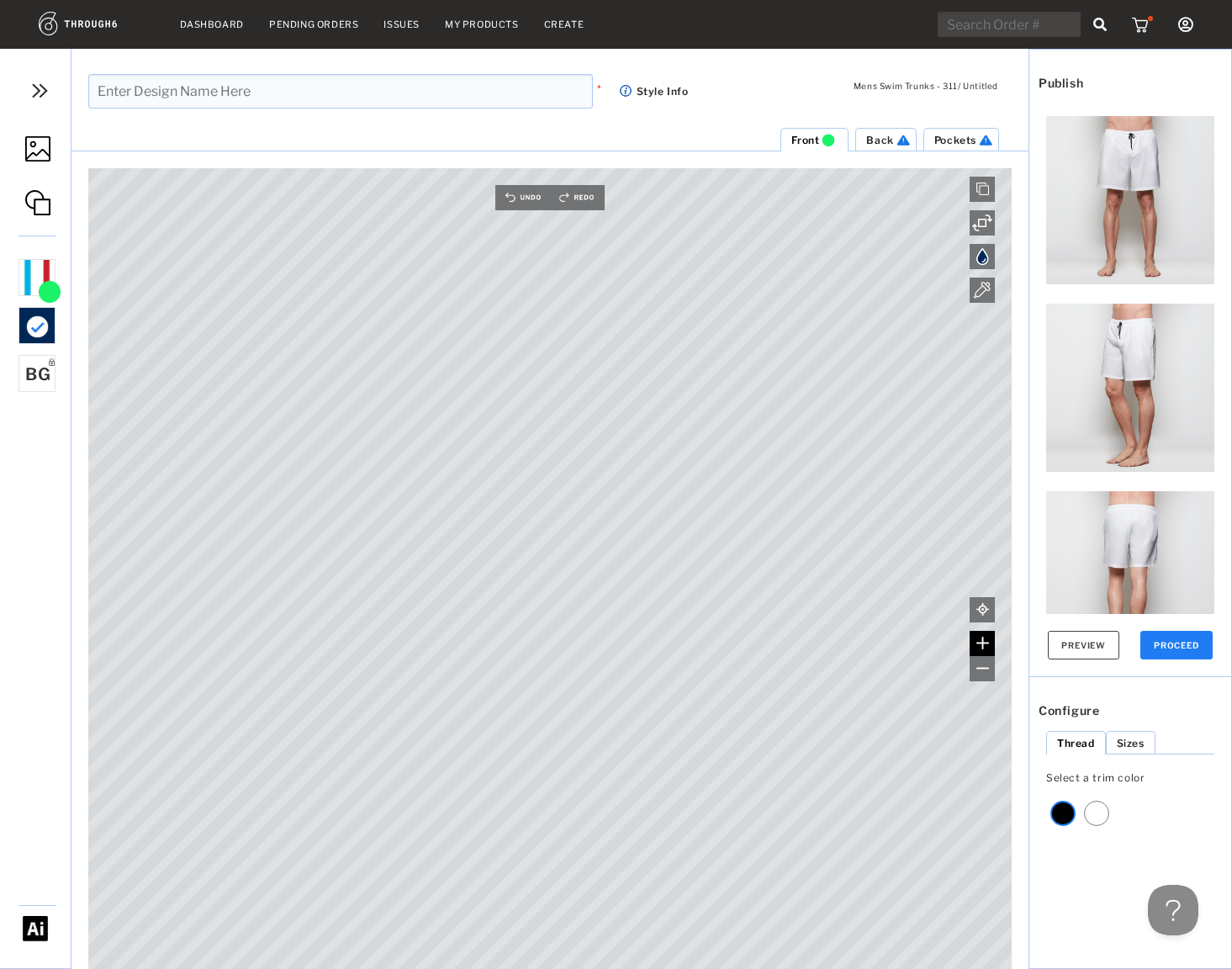
click at [989, 643] on div at bounding box center [982, 643] width 25 height 25
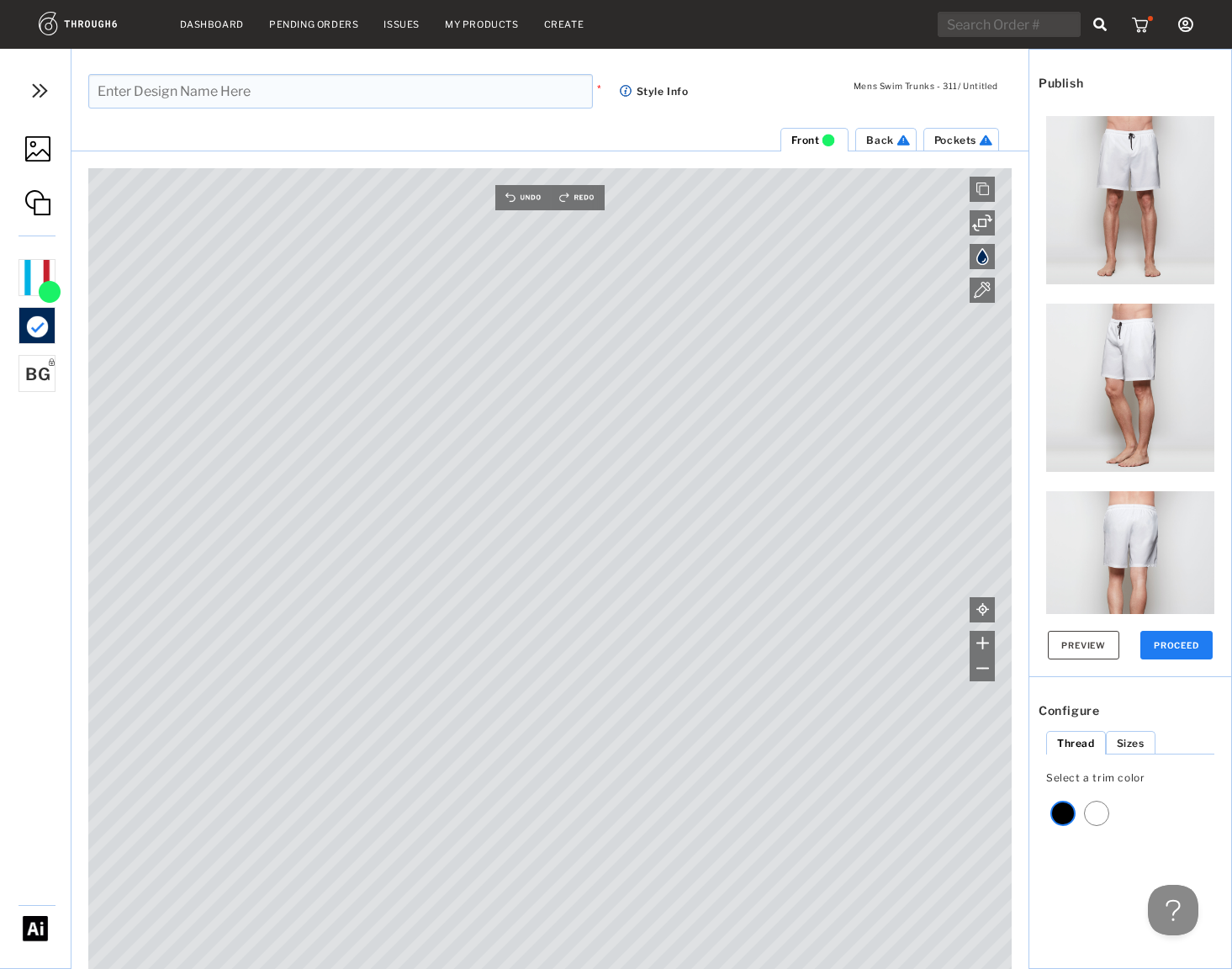
click at [43, 198] on img at bounding box center [37, 202] width 25 height 25
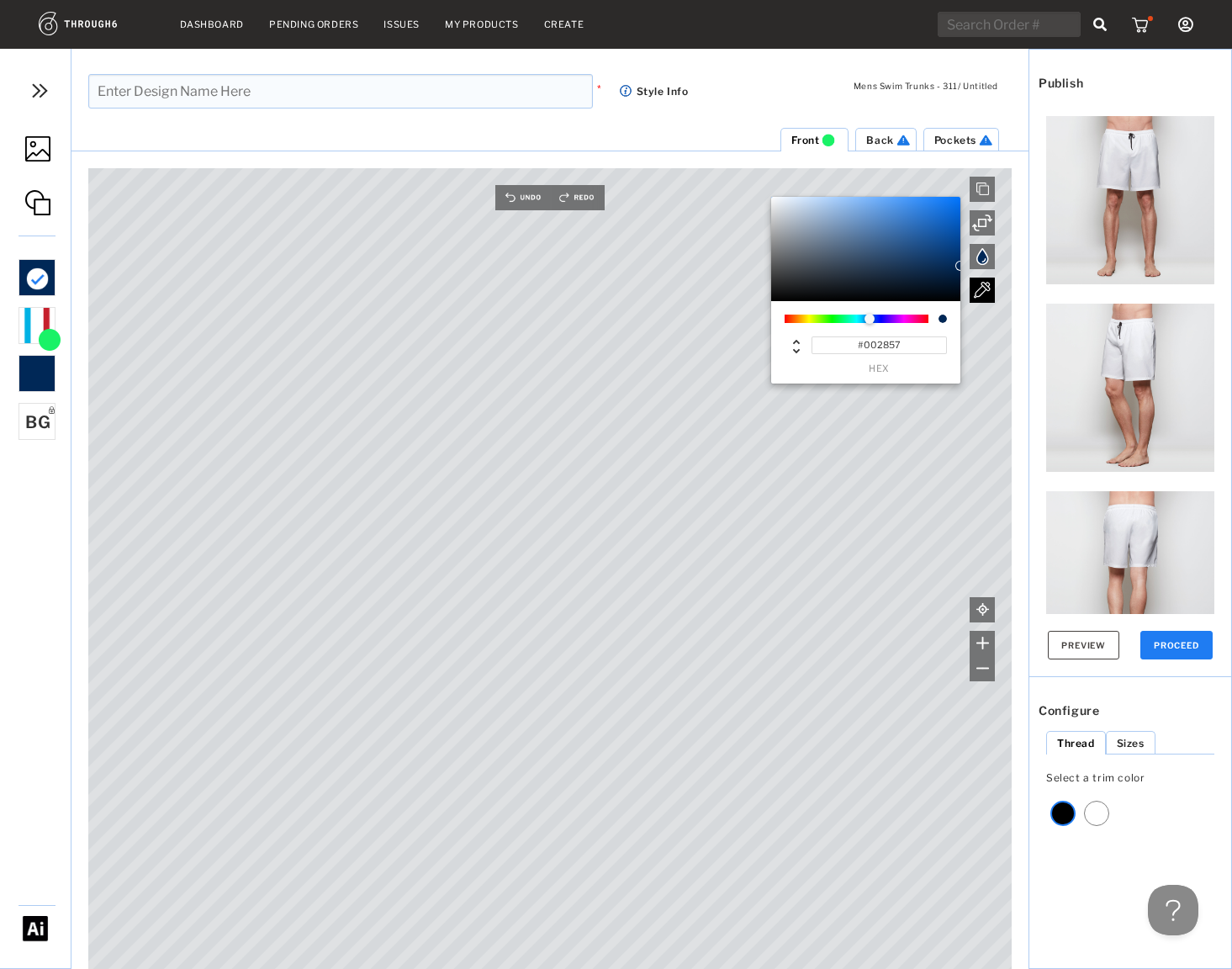
click at [986, 289] on img at bounding box center [982, 290] width 17 height 17
type input "#53C2E1"
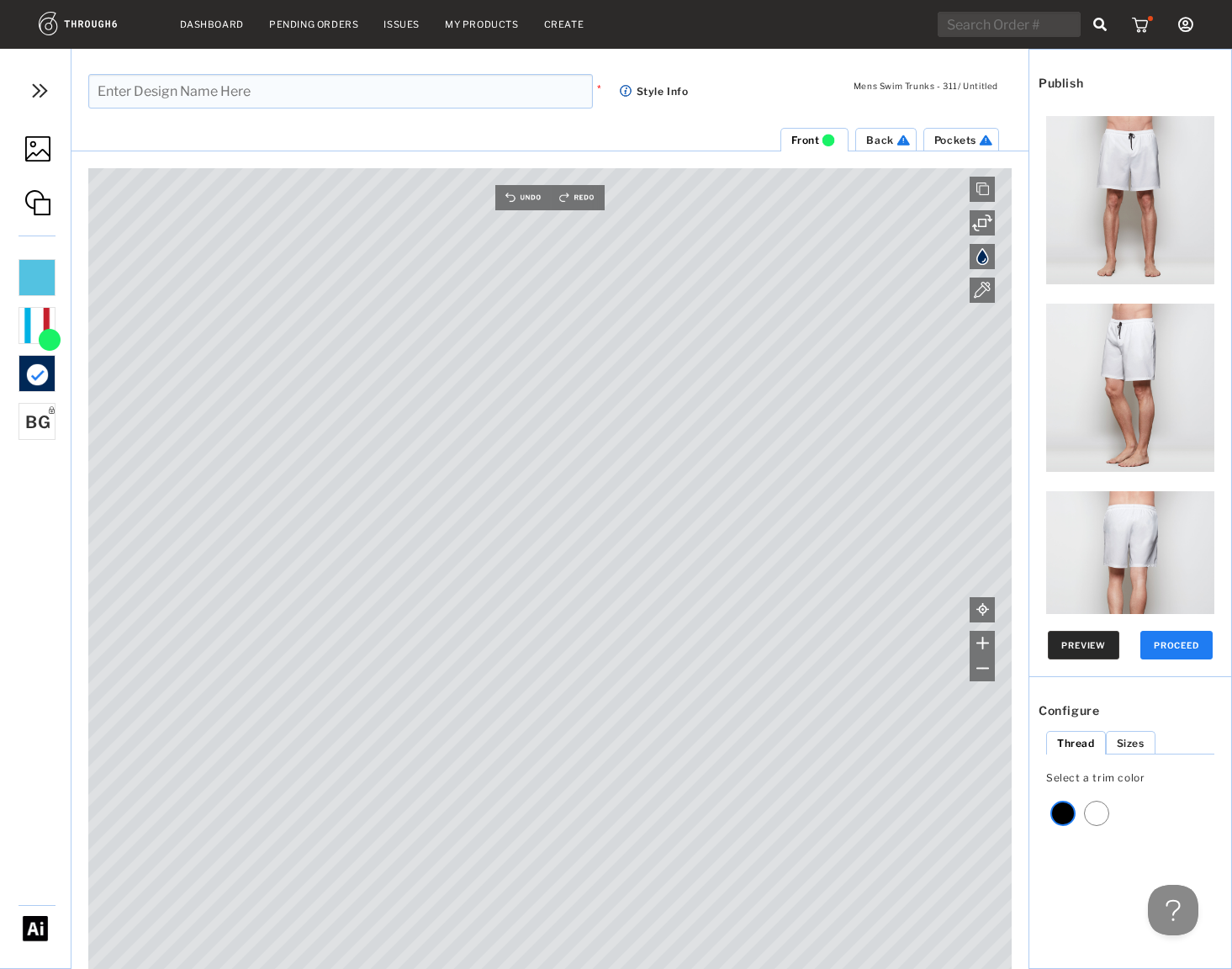
click at [1066, 641] on button "Preview" at bounding box center [1084, 645] width 72 height 29
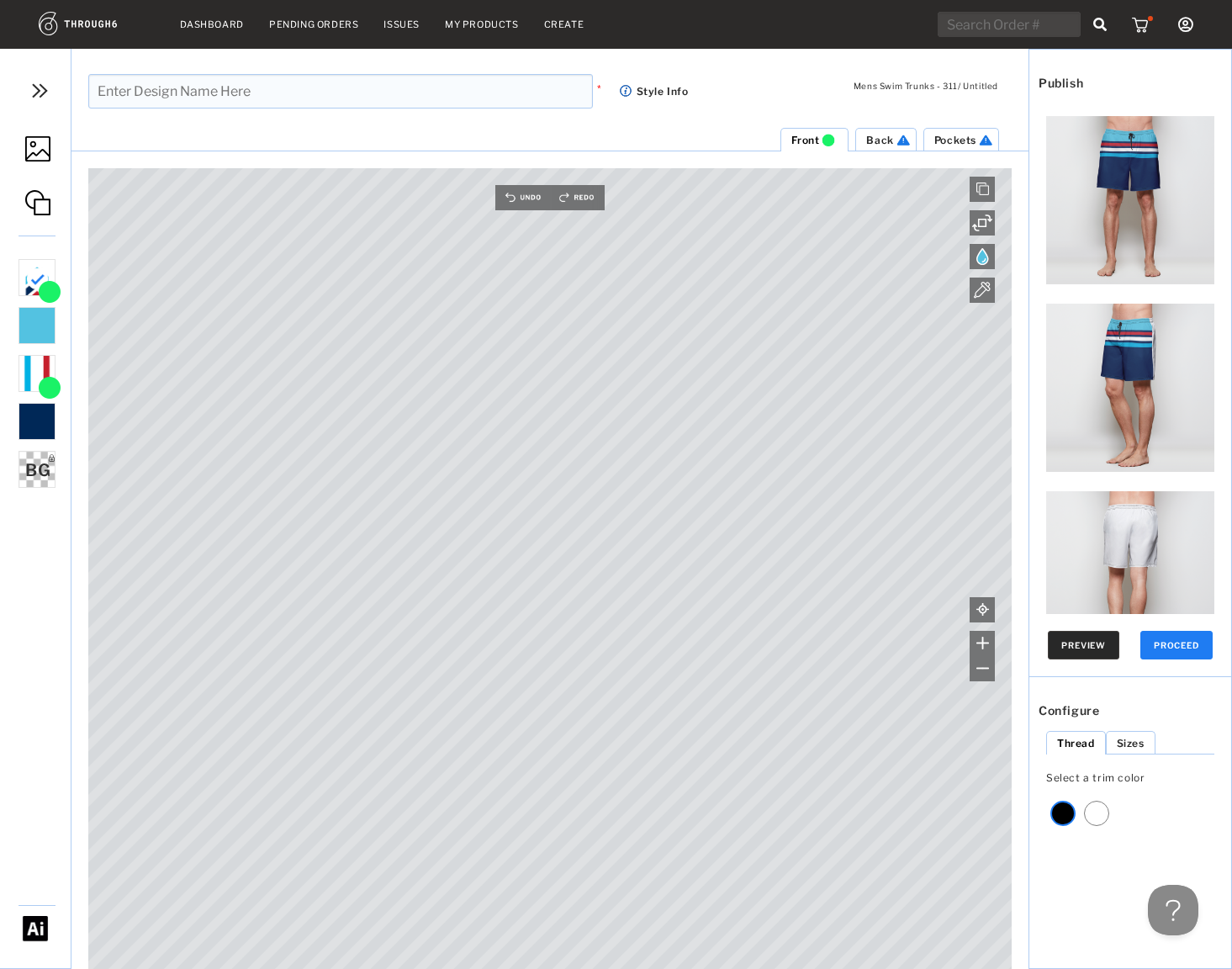
click at [1075, 648] on button "Preview" at bounding box center [1084, 645] width 72 height 29
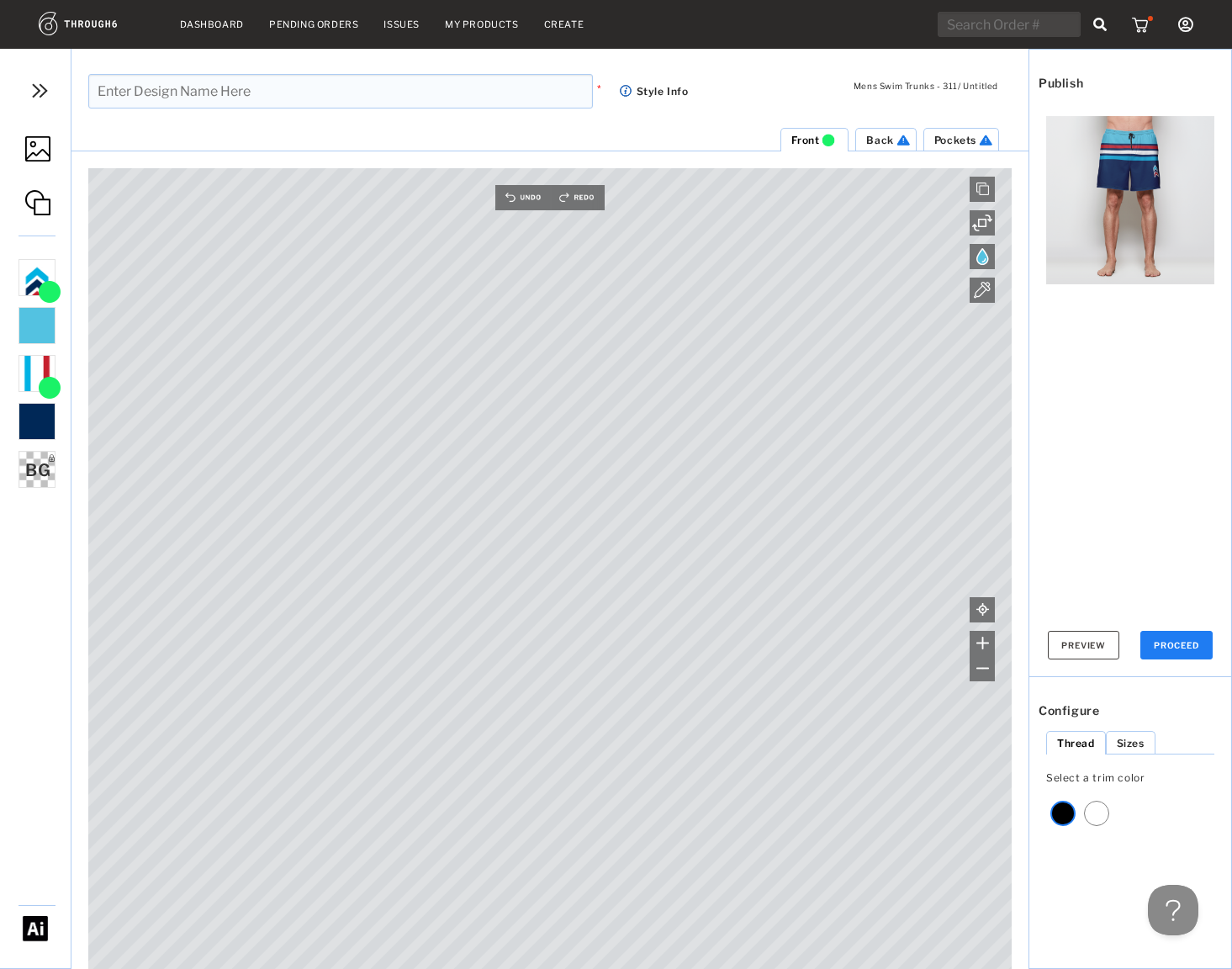
click at [1103, 197] on img at bounding box center [1130, 200] width 169 height 169
